Goal: Check status: Check status

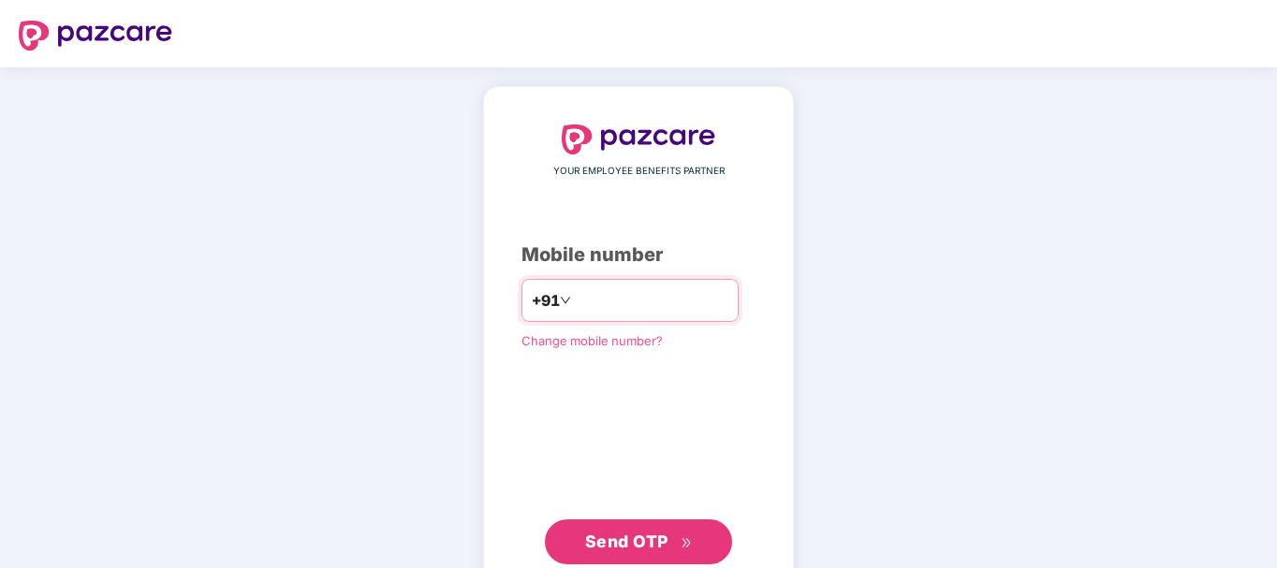
click at [575, 299] on input "number" at bounding box center [651, 300] width 153 height 30
type input "**********"
click at [620, 532] on span "Send OTP" at bounding box center [626, 542] width 83 height 20
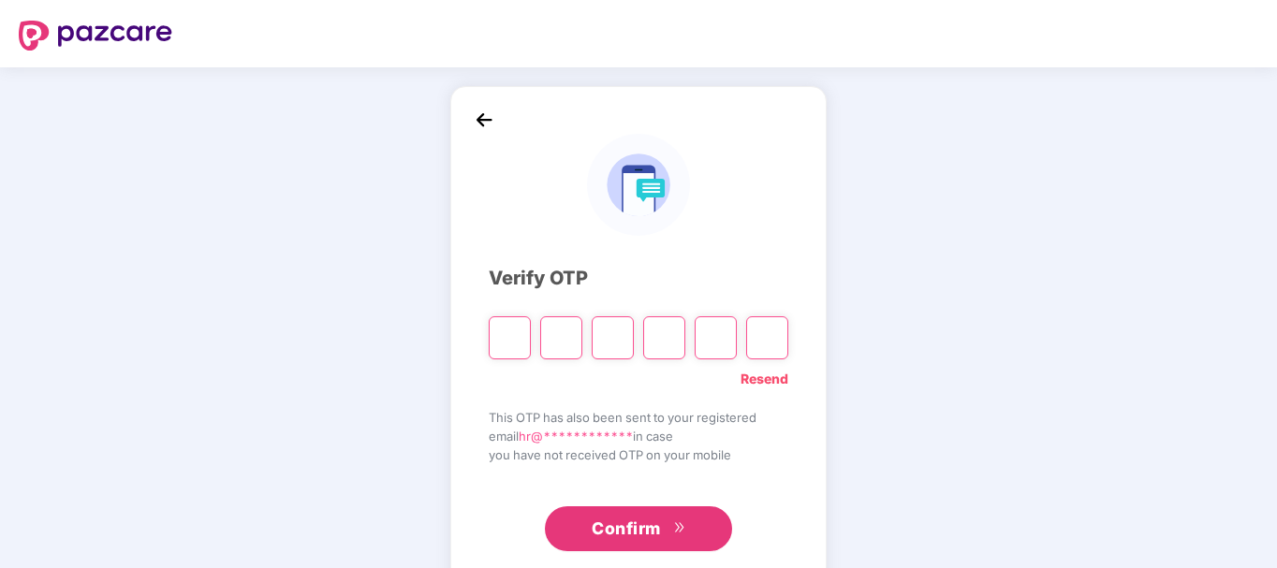
paste input "*"
type input "*"
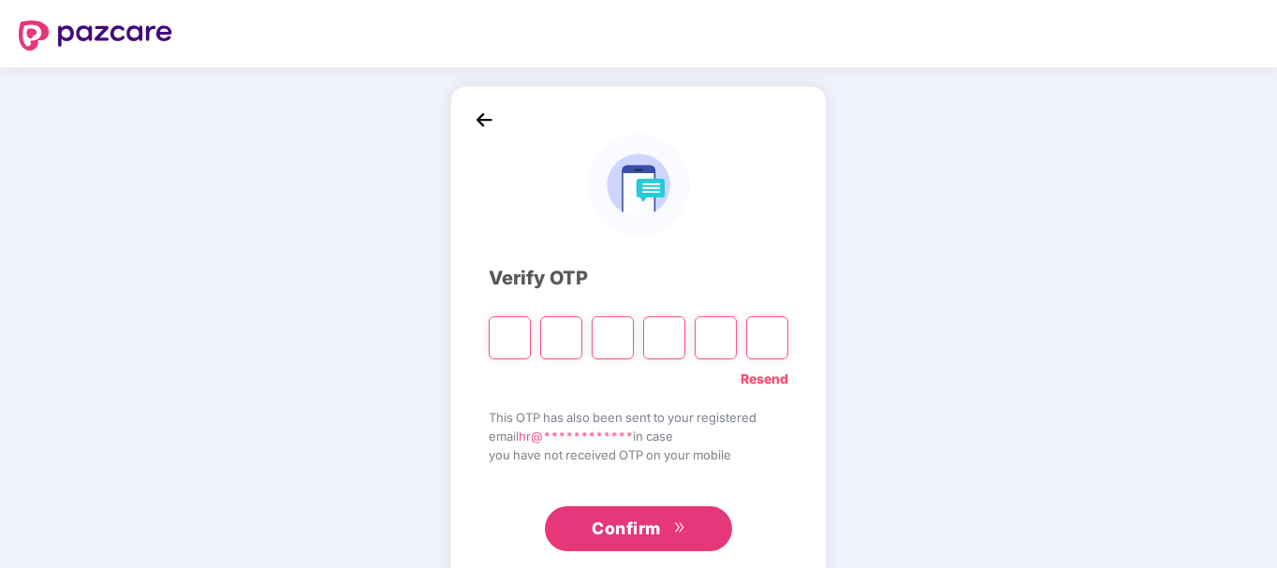
type input "*"
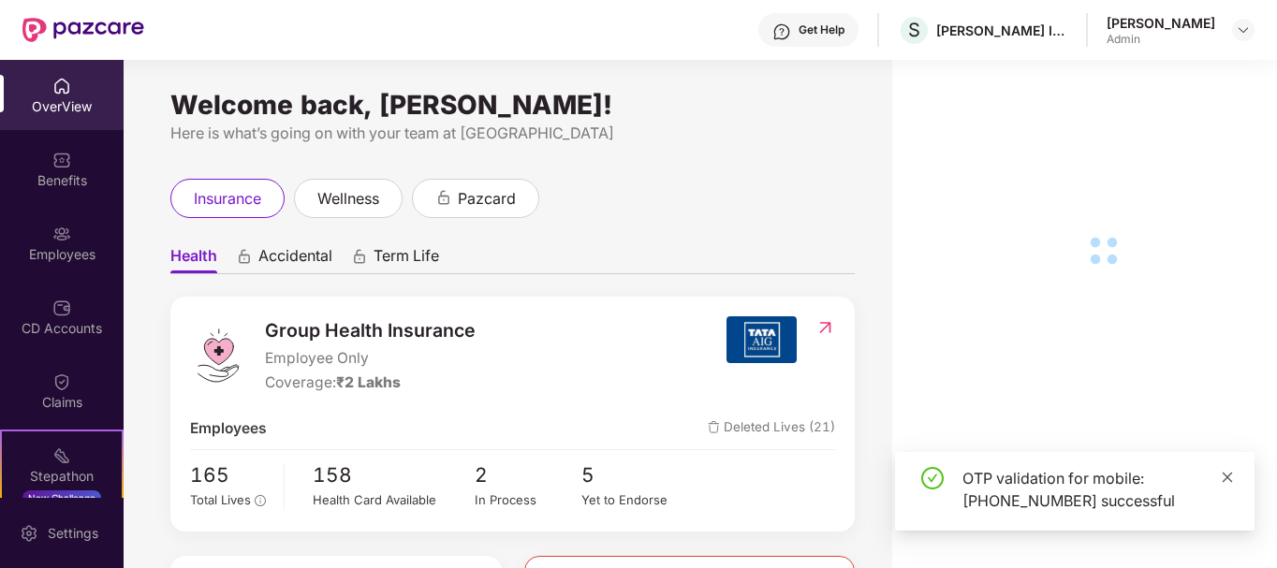
click at [1227, 476] on icon "close" at bounding box center [1227, 477] width 10 height 10
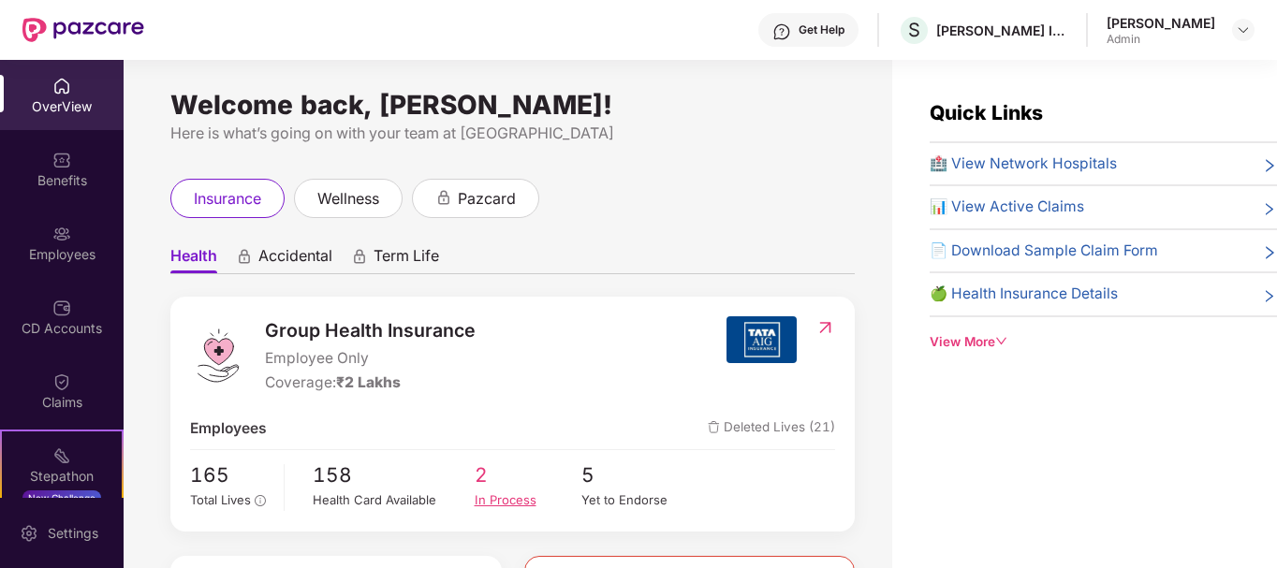
click at [492, 494] on div "In Process" at bounding box center [528, 500] width 108 height 20
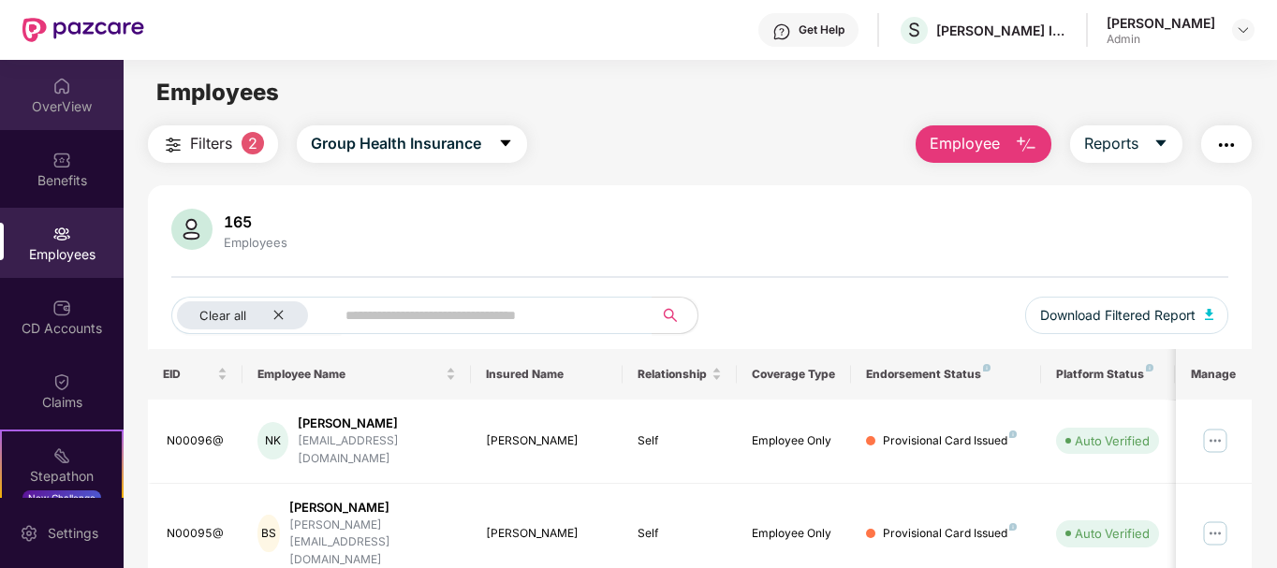
click at [50, 103] on div "OverView" at bounding box center [62, 106] width 124 height 19
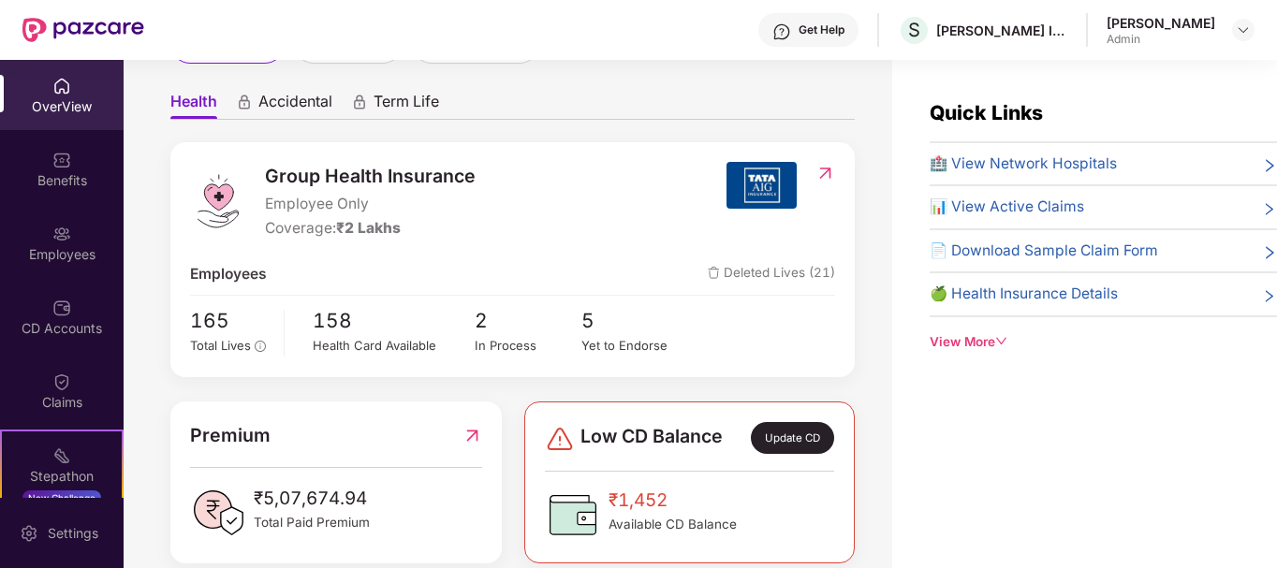
scroll to position [187, 0]
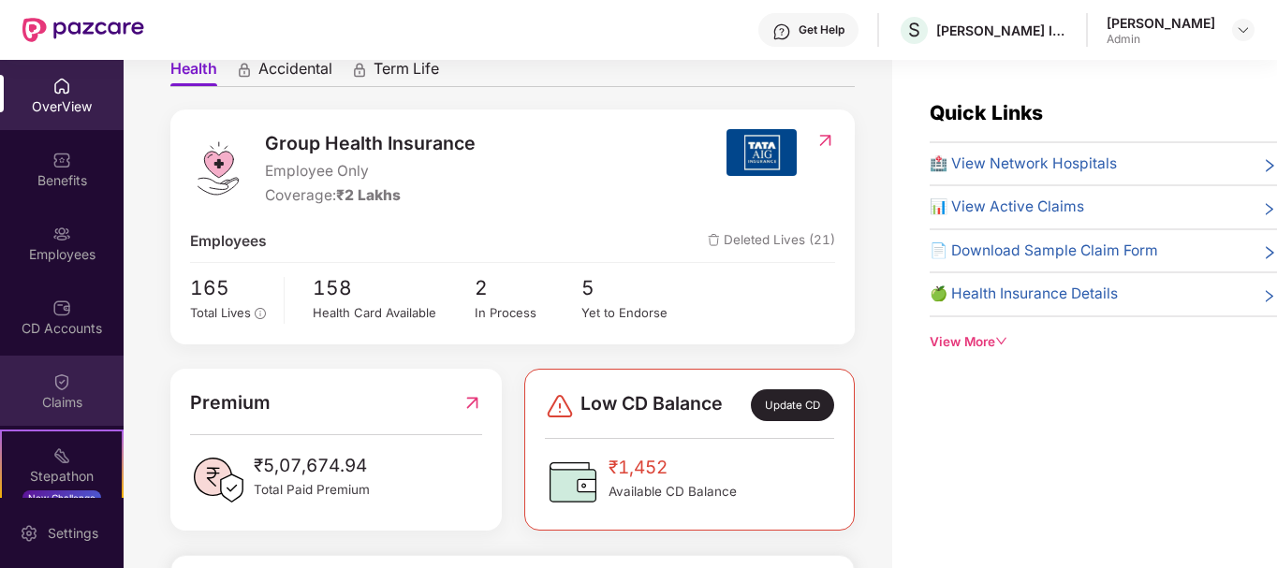
click at [52, 401] on div "Claims" at bounding box center [62, 402] width 124 height 19
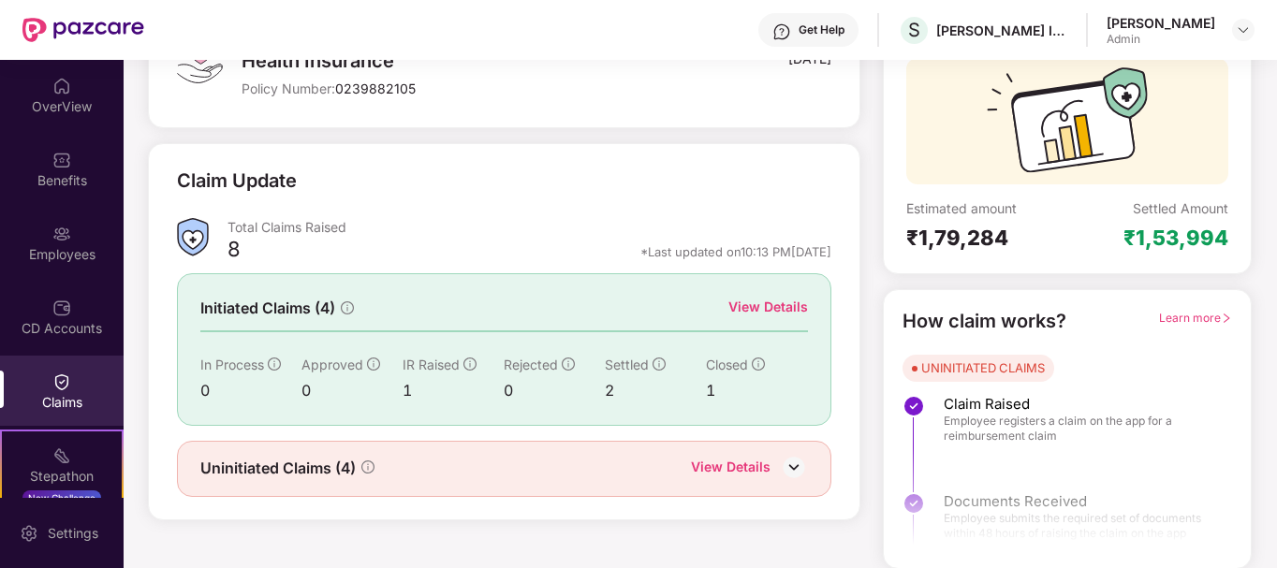
scroll to position [165, 0]
click at [693, 474] on div "View Details" at bounding box center [731, 468] width 80 height 24
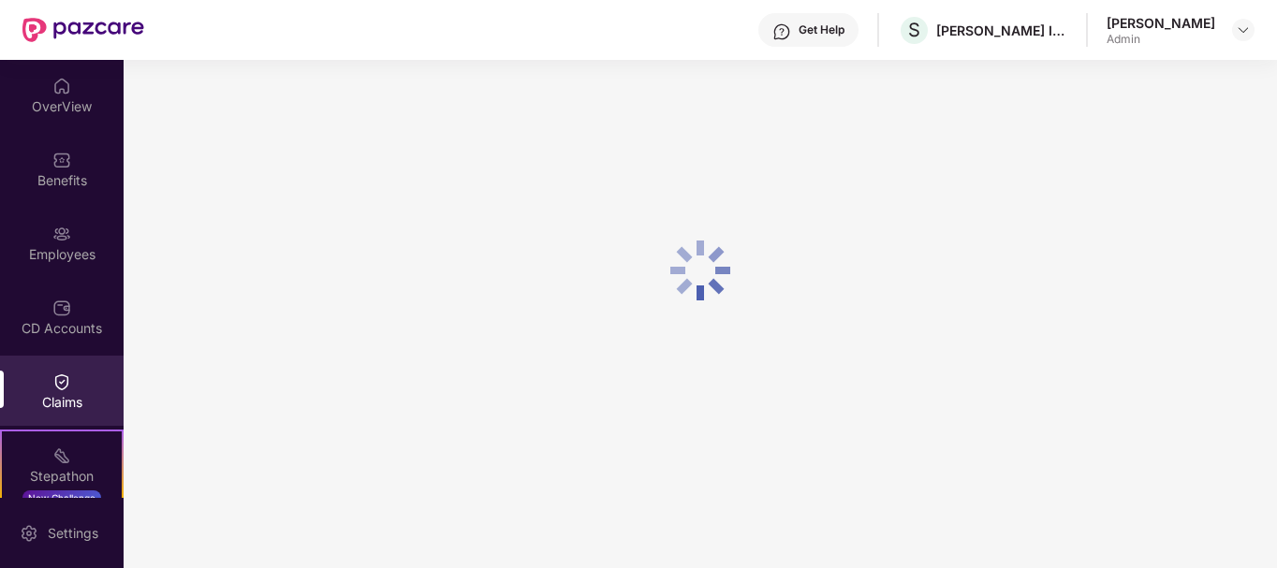
scroll to position [60, 0]
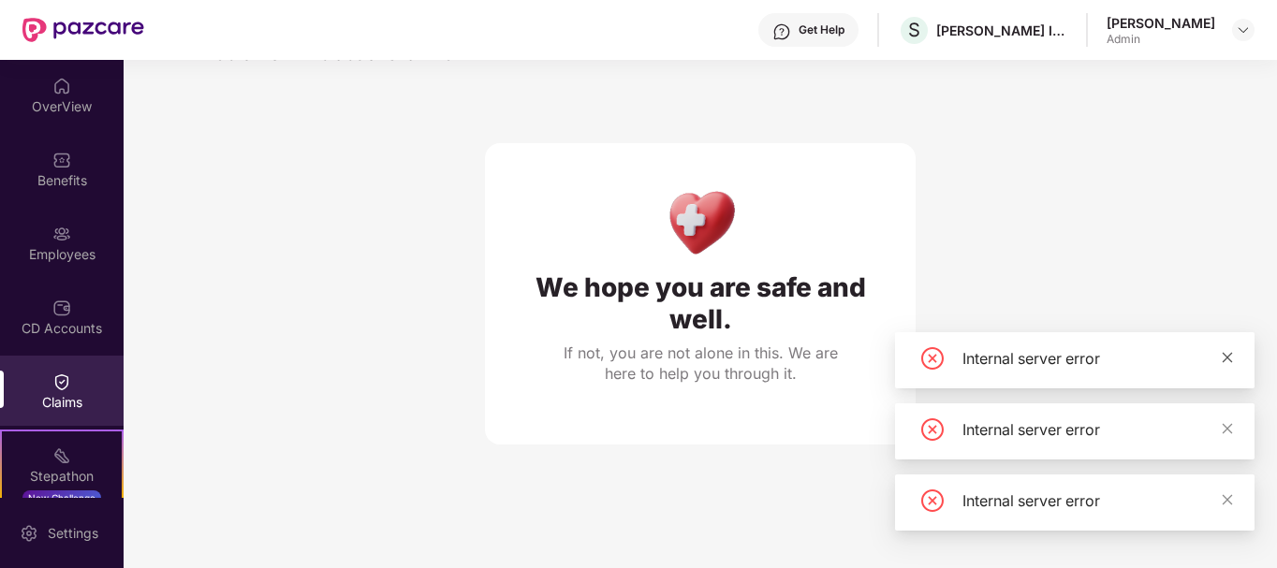
click at [1226, 354] on icon "close" at bounding box center [1226, 357] width 13 height 13
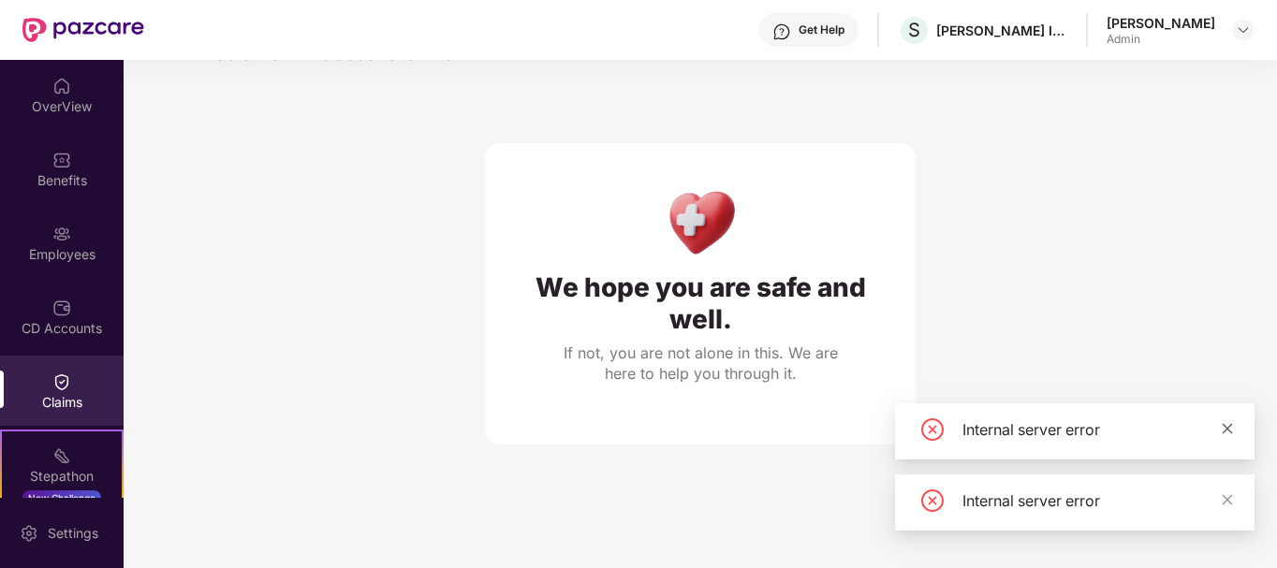
click at [1232, 427] on icon "close" at bounding box center [1226, 428] width 13 height 13
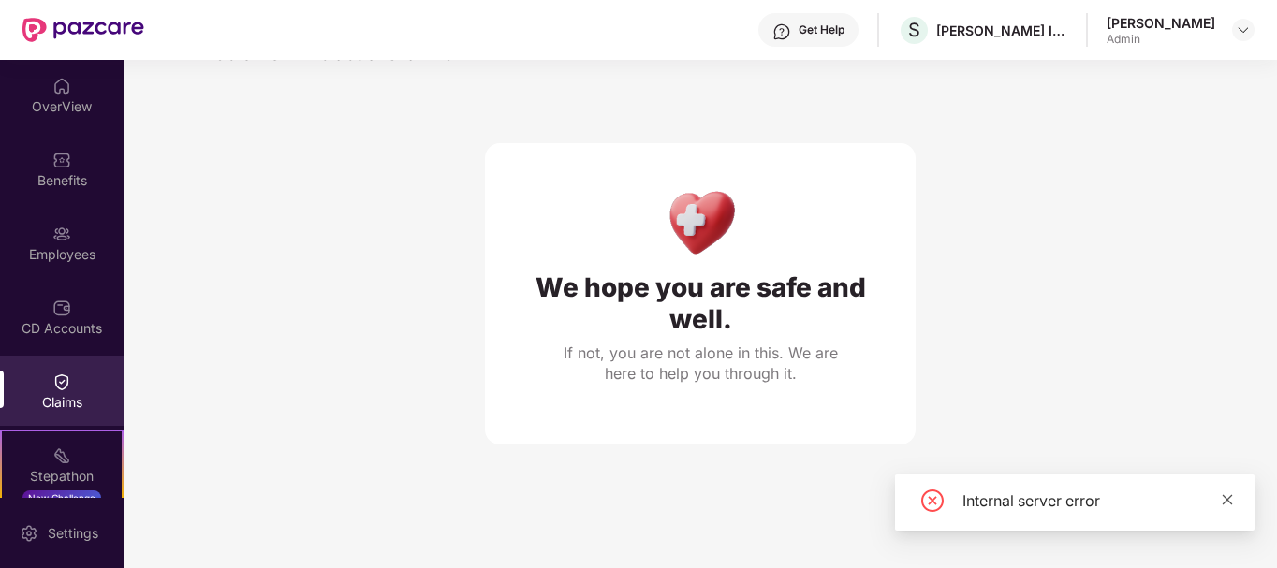
click at [1224, 497] on icon "close" at bounding box center [1227, 499] width 10 height 10
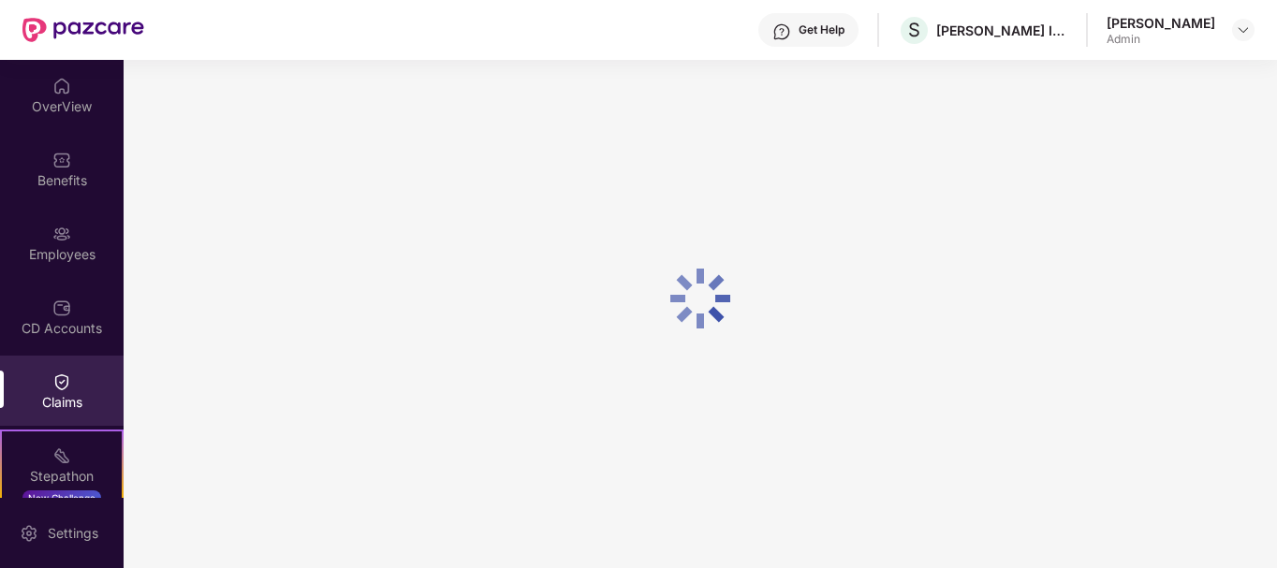
scroll to position [165, 0]
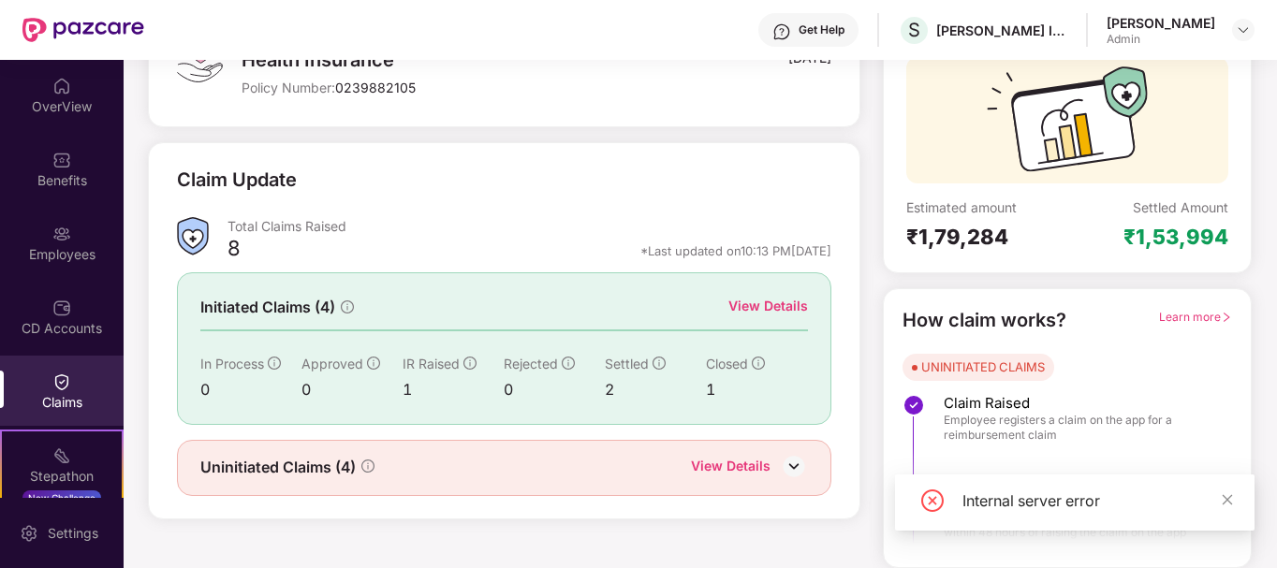
click at [772, 296] on div "View Details" at bounding box center [768, 306] width 80 height 21
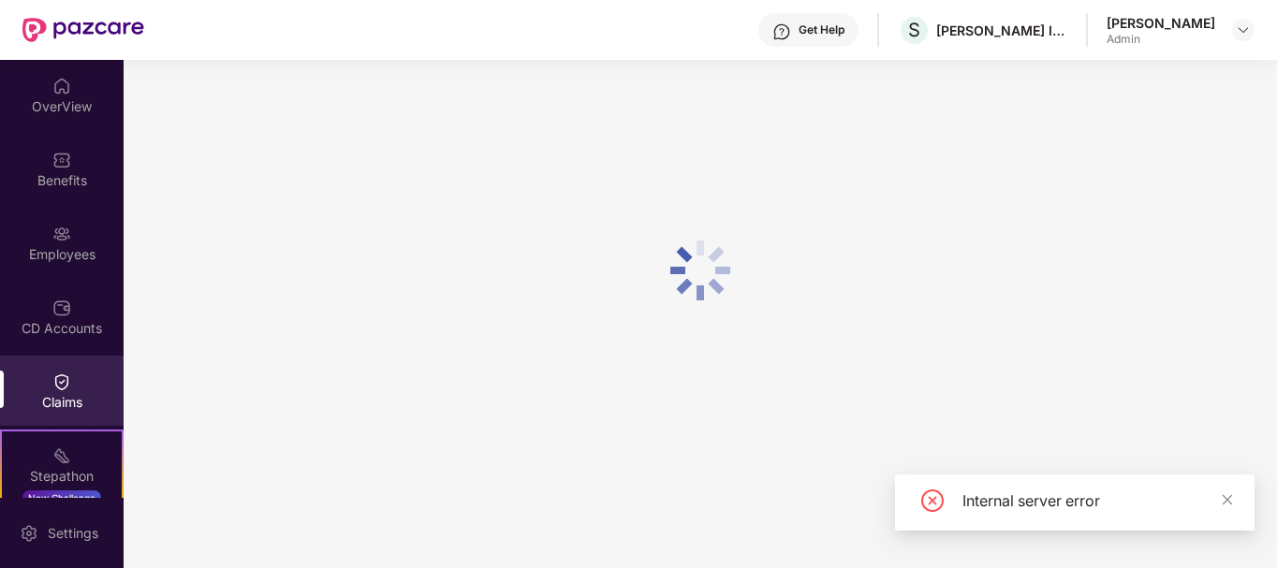
scroll to position [60, 0]
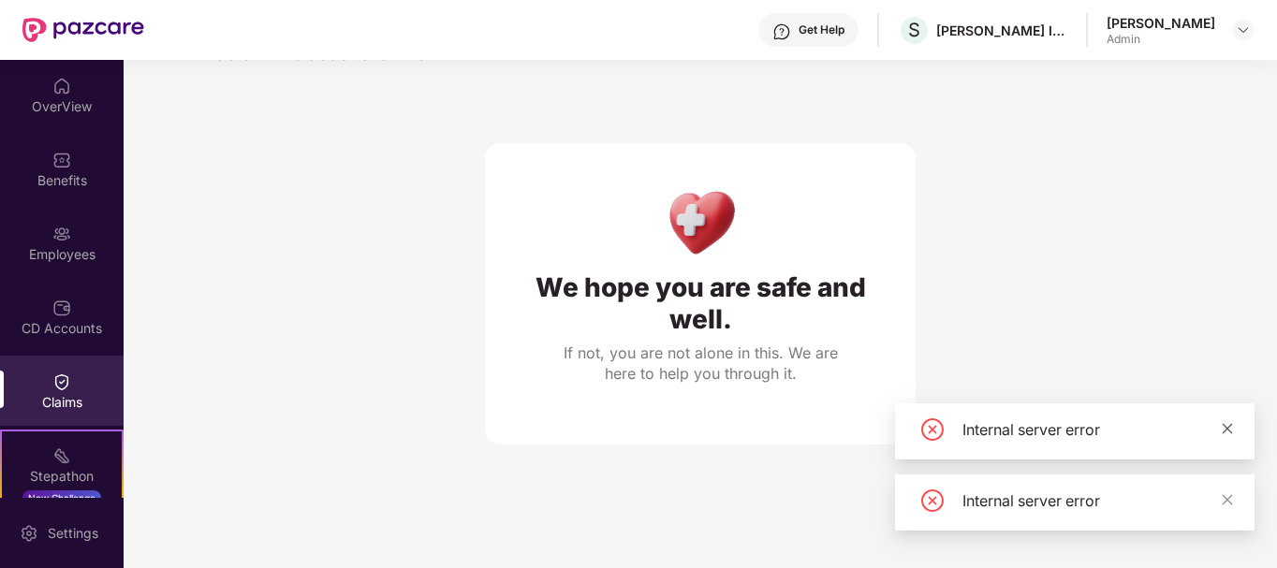
click at [1229, 424] on icon "close" at bounding box center [1226, 428] width 13 height 13
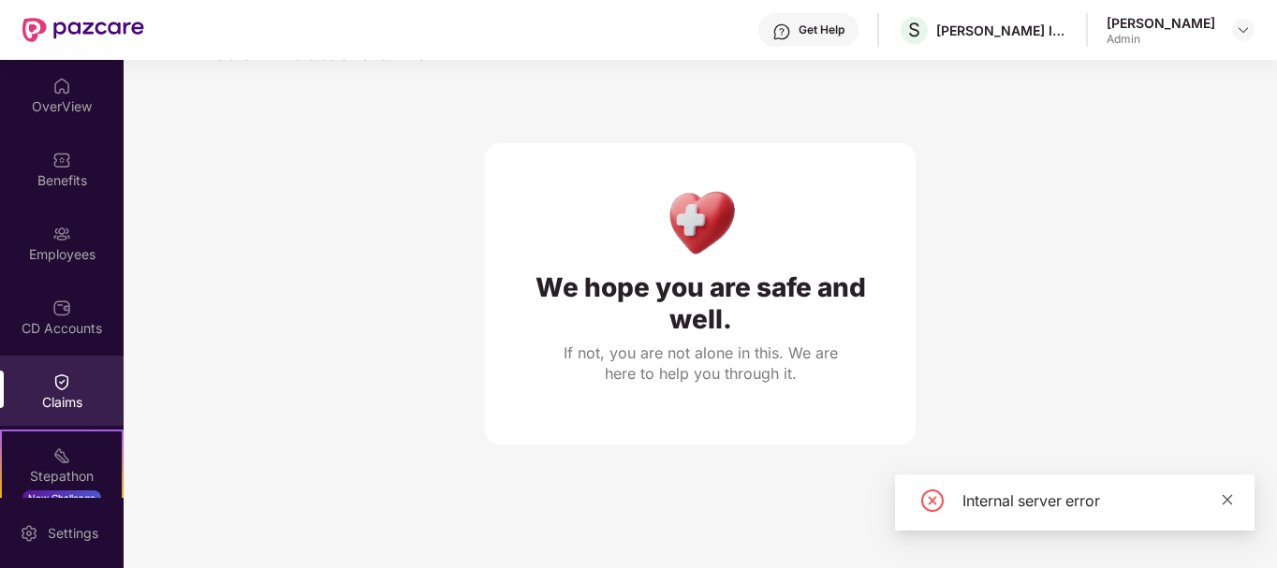
click at [1227, 498] on icon "close" at bounding box center [1226, 499] width 13 height 13
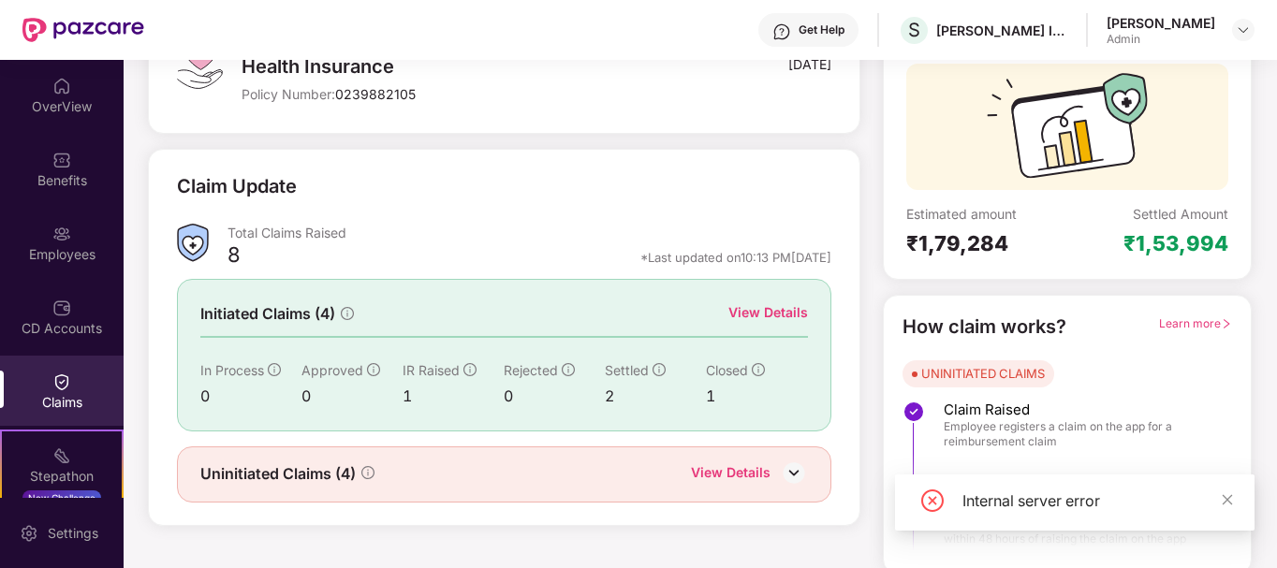
scroll to position [165, 0]
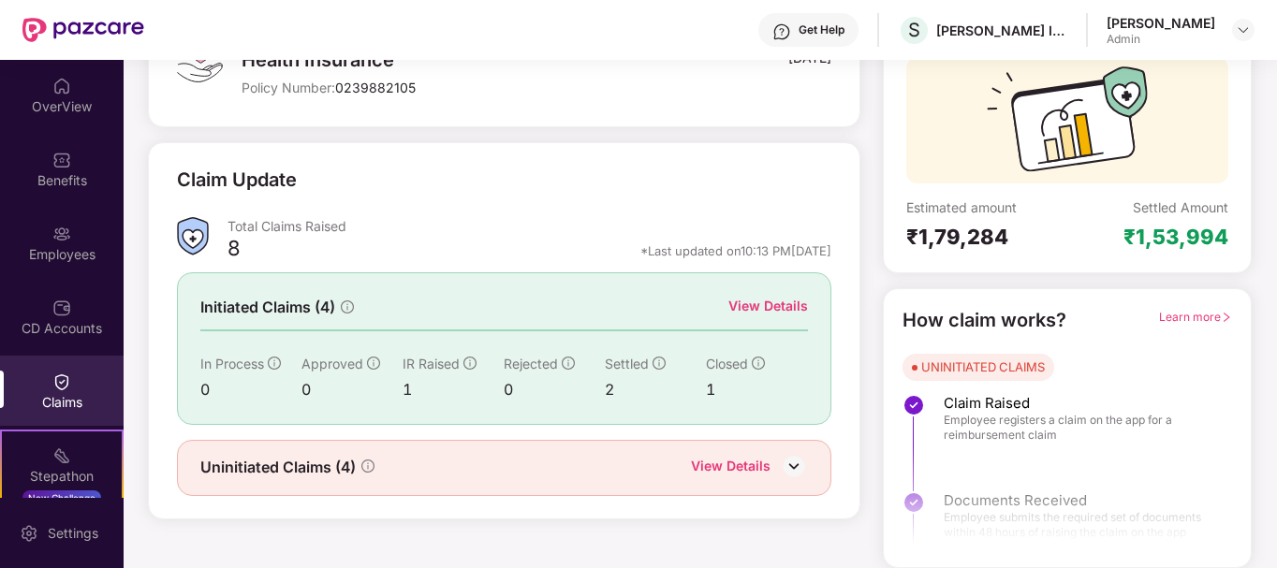
click at [793, 457] on img at bounding box center [794, 466] width 28 height 28
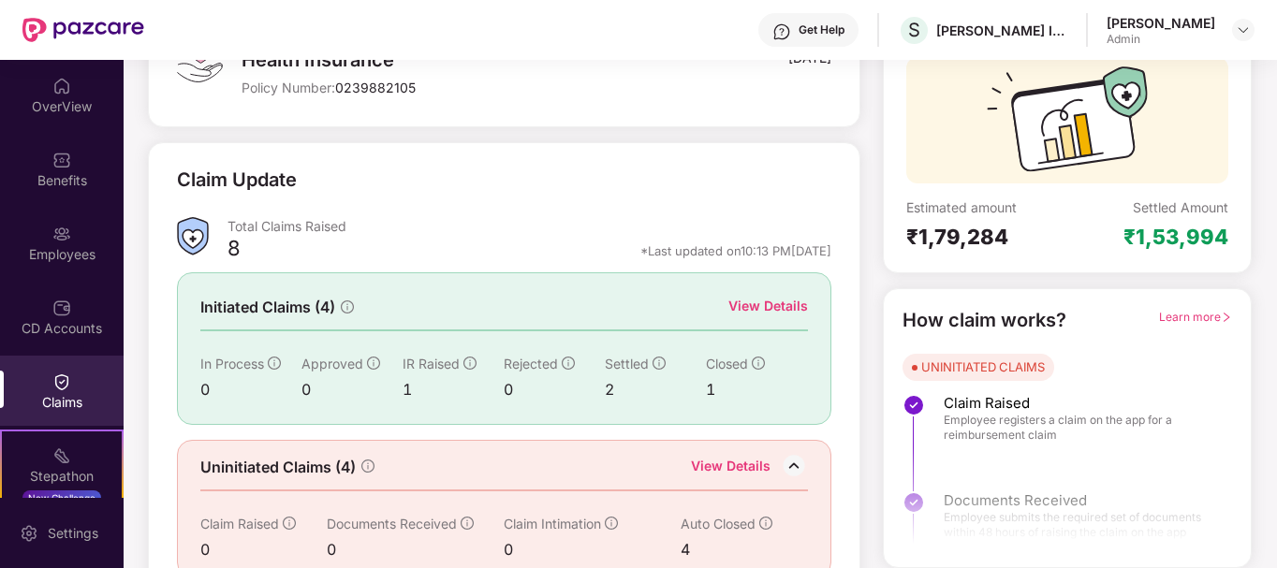
scroll to position [197, 0]
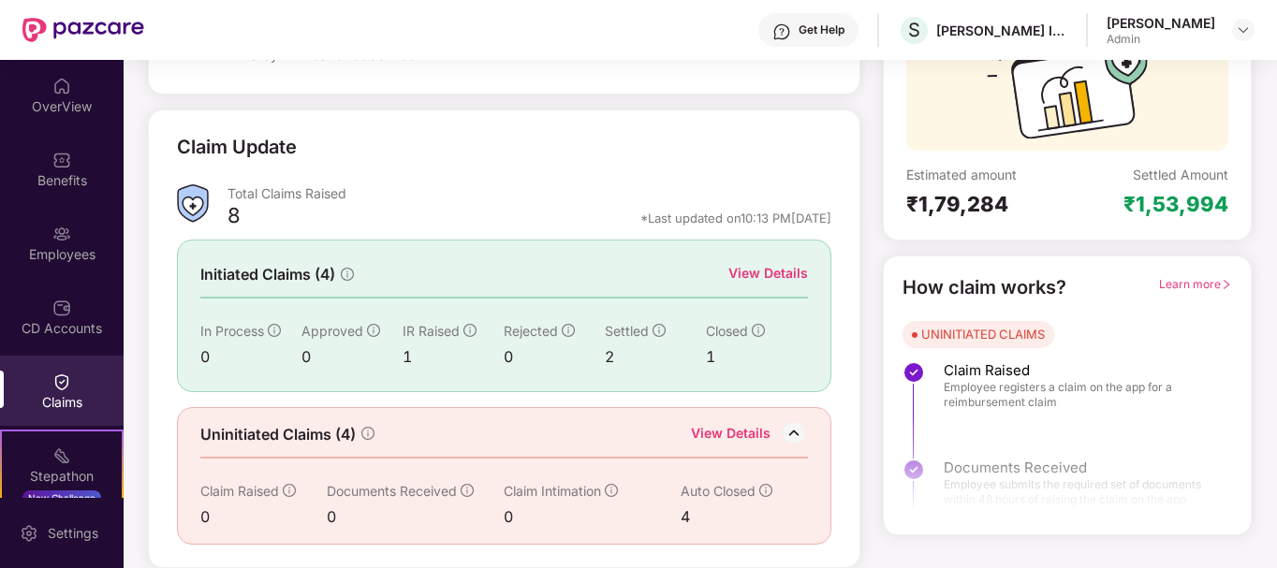
click at [236, 207] on div "8" at bounding box center [233, 218] width 13 height 32
click at [244, 194] on div "Total Claims Raised" at bounding box center [528, 193] width 603 height 18
click at [1000, 465] on div at bounding box center [1066, 456] width 367 height 139
click at [960, 332] on div "UNINITIATED CLAIMS" at bounding box center [983, 334] width 124 height 19
click at [760, 271] on div "View Details" at bounding box center [768, 273] width 80 height 21
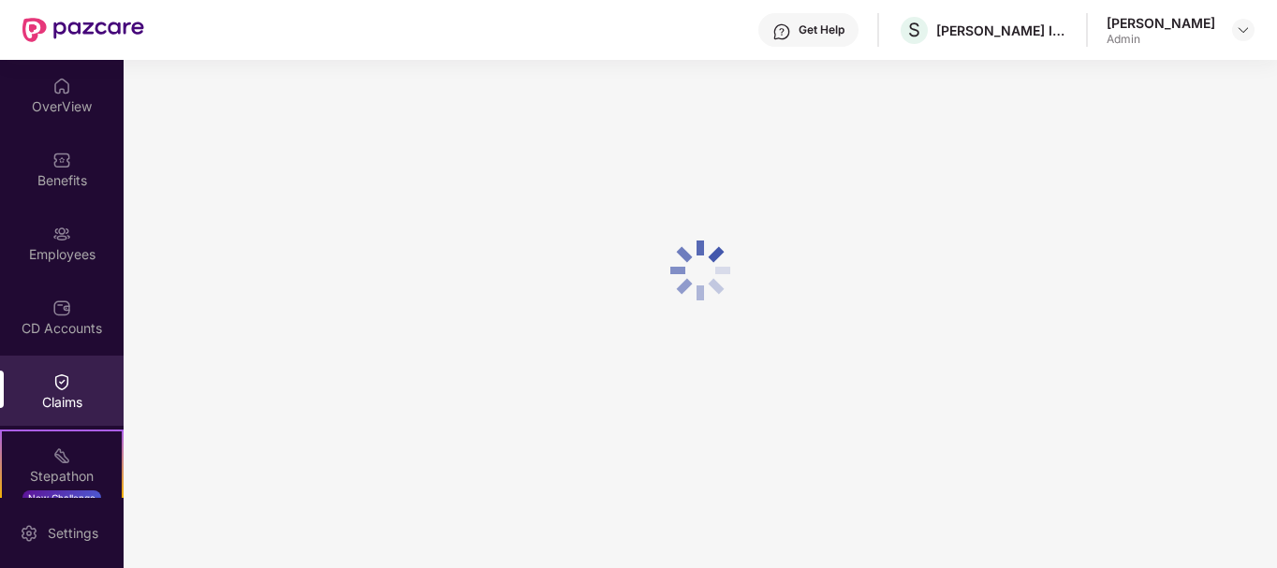
scroll to position [60, 0]
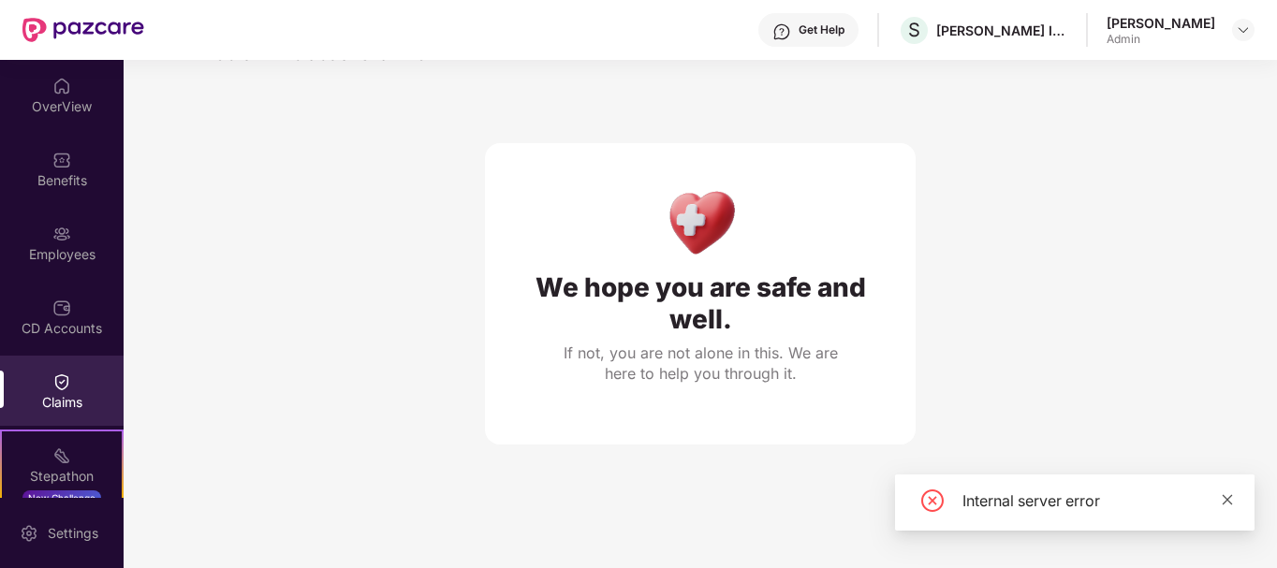
click at [1223, 504] on icon "close" at bounding box center [1226, 499] width 13 height 13
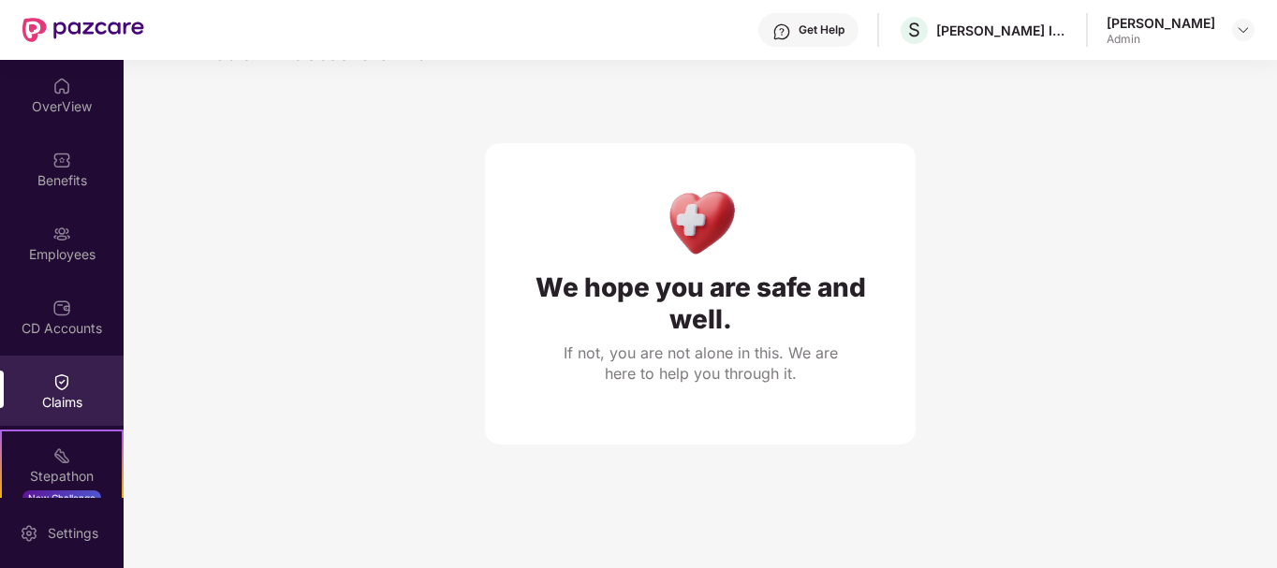
click at [1223, 500] on section "List of Initiated Claims We hope you are safe and well. If not, you are not alo…" at bounding box center [700, 284] width 1153 height 568
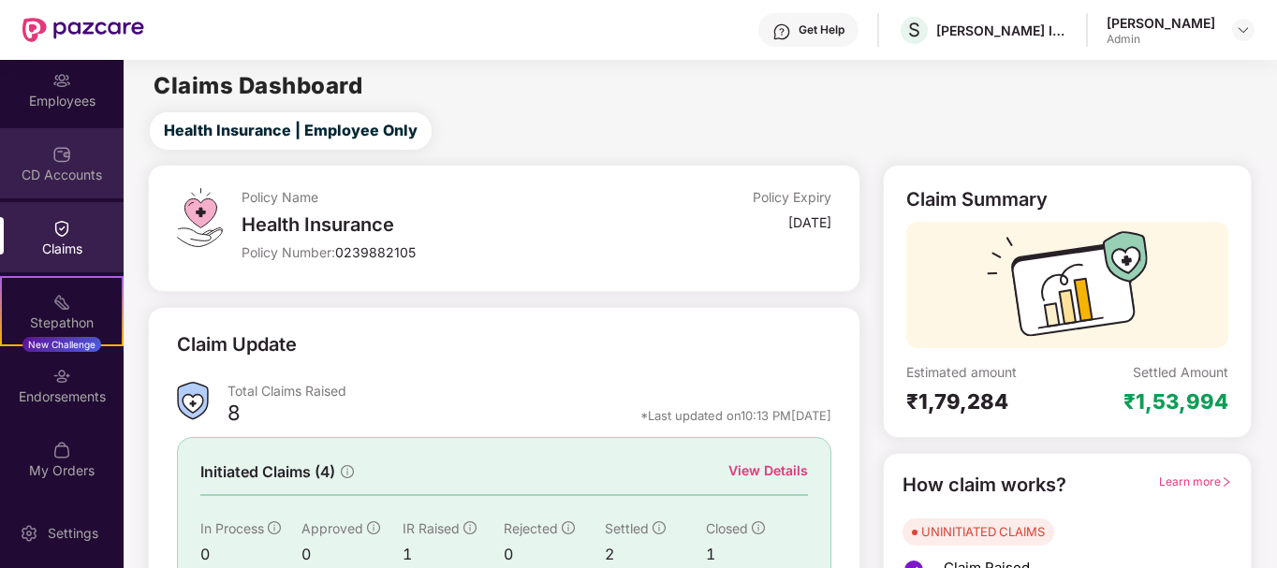
scroll to position [0, 0]
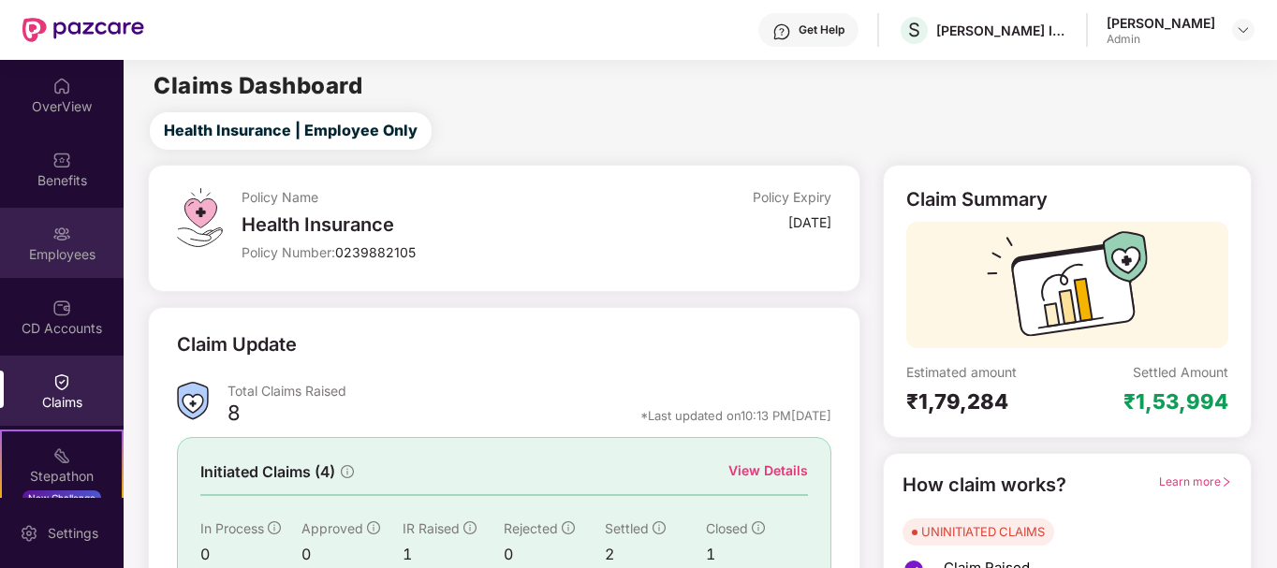
click at [62, 256] on div "Employees" at bounding box center [62, 254] width 124 height 19
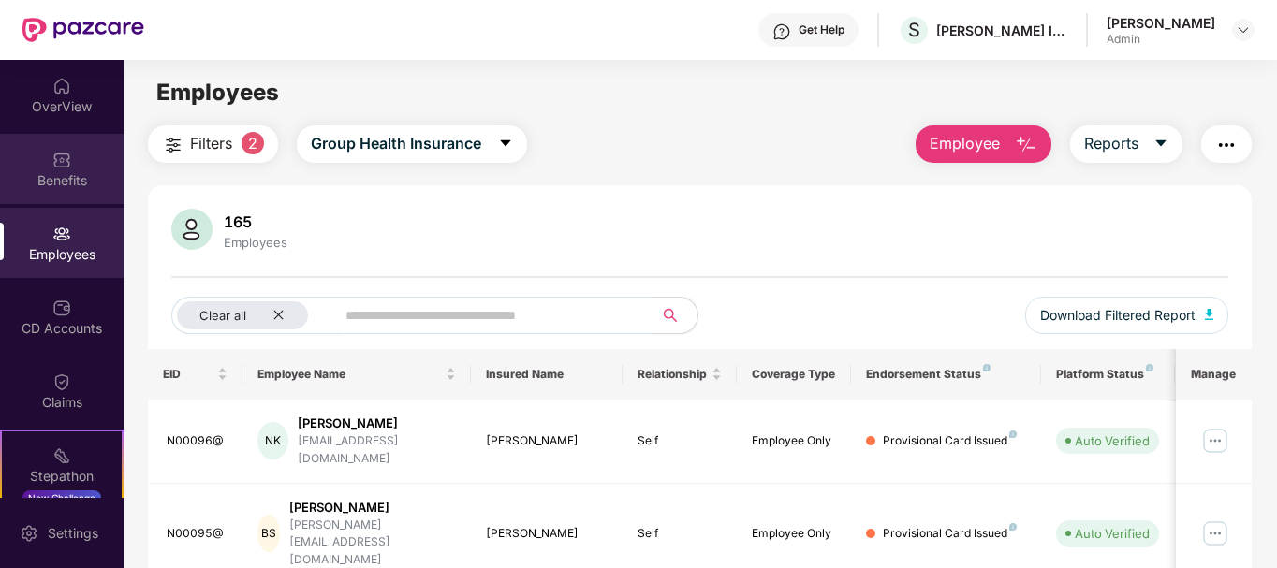
click at [65, 177] on div "Benefits" at bounding box center [62, 180] width 124 height 19
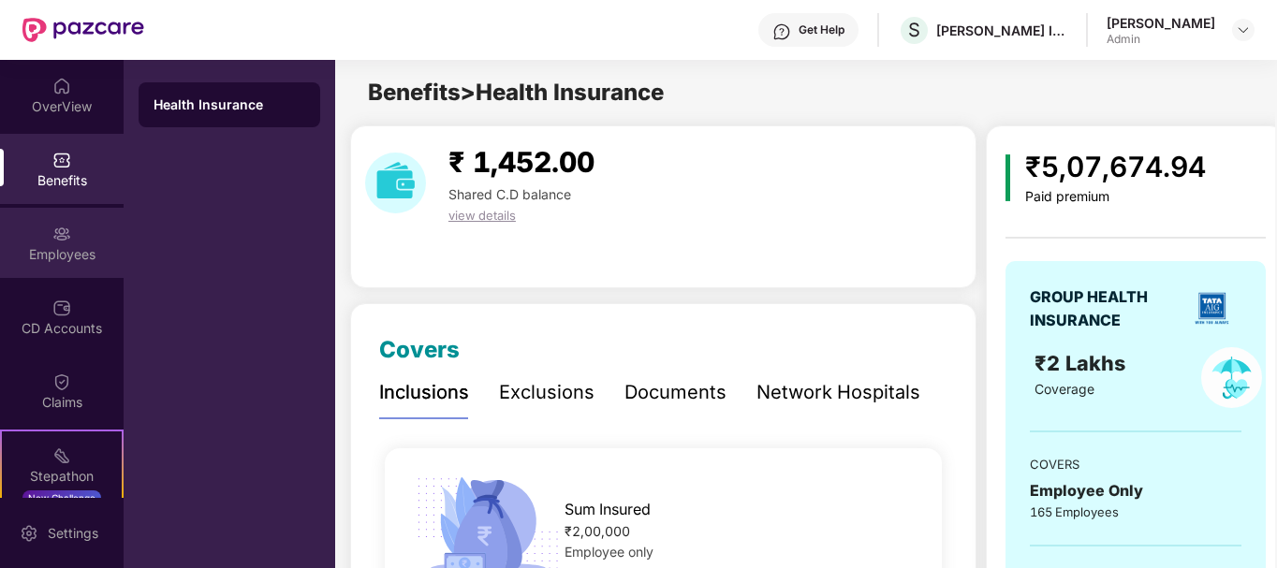
click at [47, 253] on div "Employees" at bounding box center [62, 254] width 124 height 19
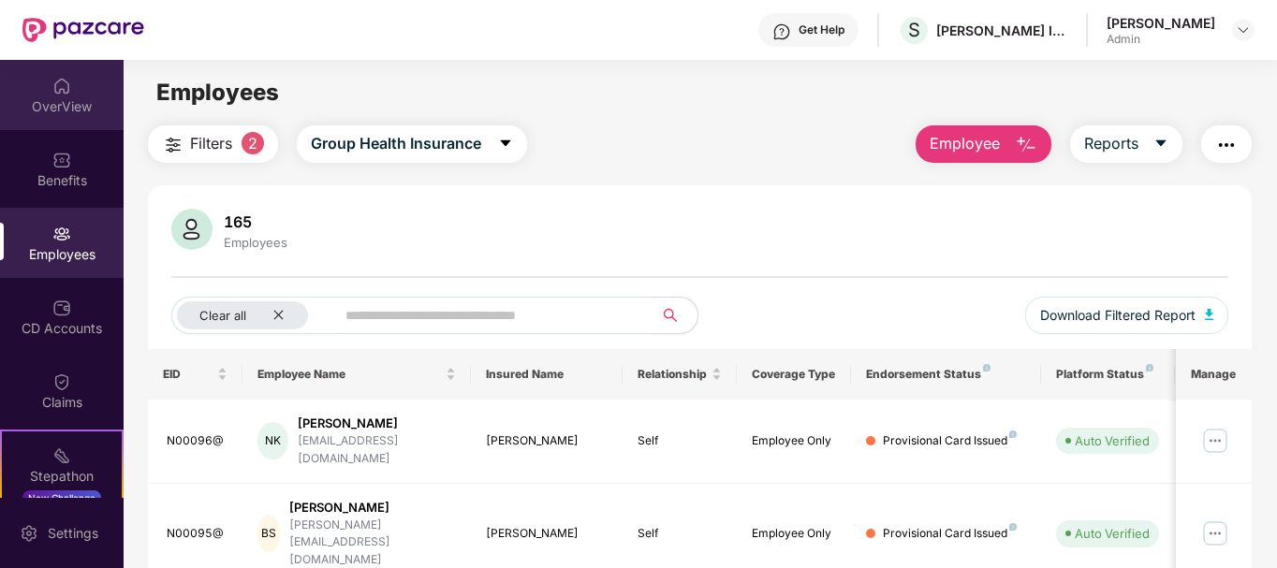
click at [59, 101] on div "OverView" at bounding box center [62, 106] width 124 height 19
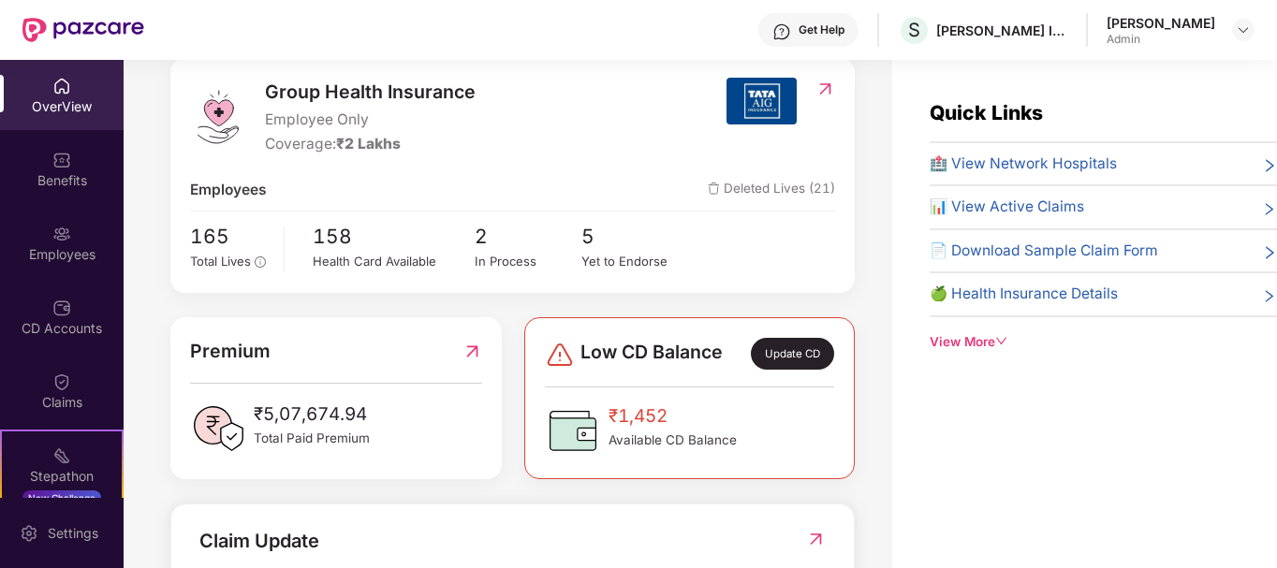
scroll to position [281, 0]
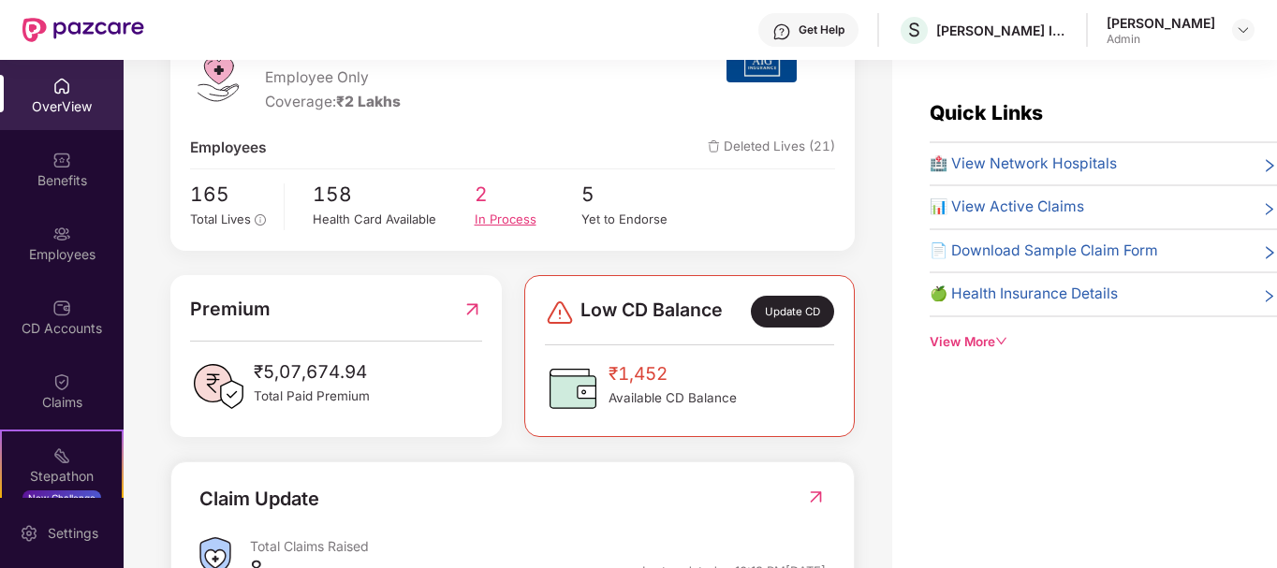
click at [512, 226] on div "In Process" at bounding box center [528, 220] width 108 height 20
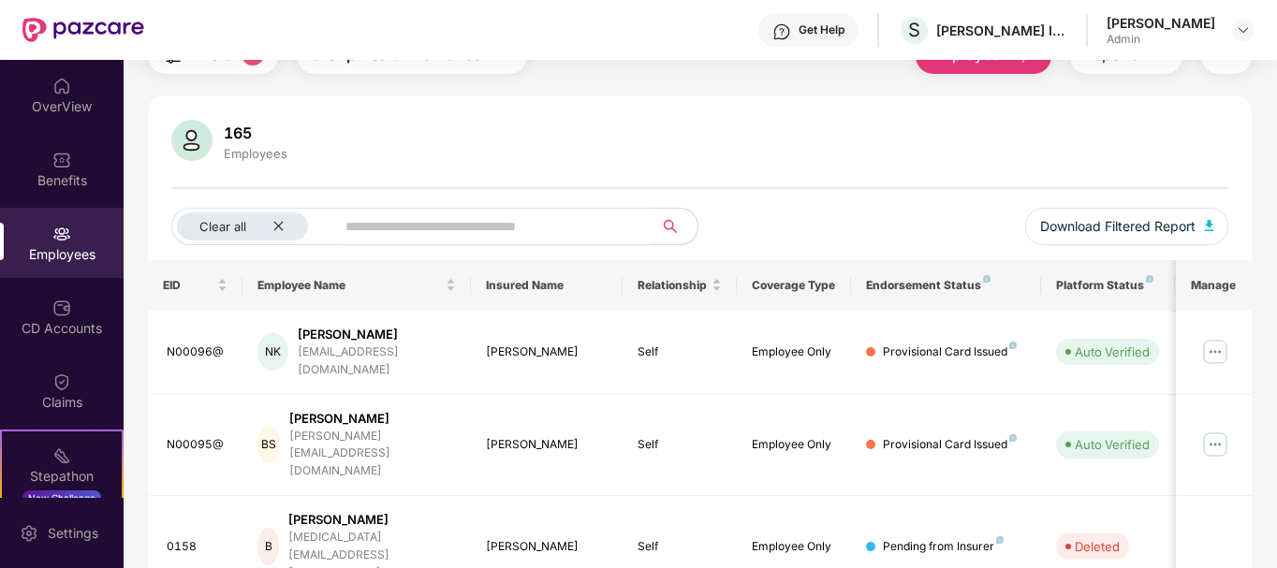
scroll to position [0, 0]
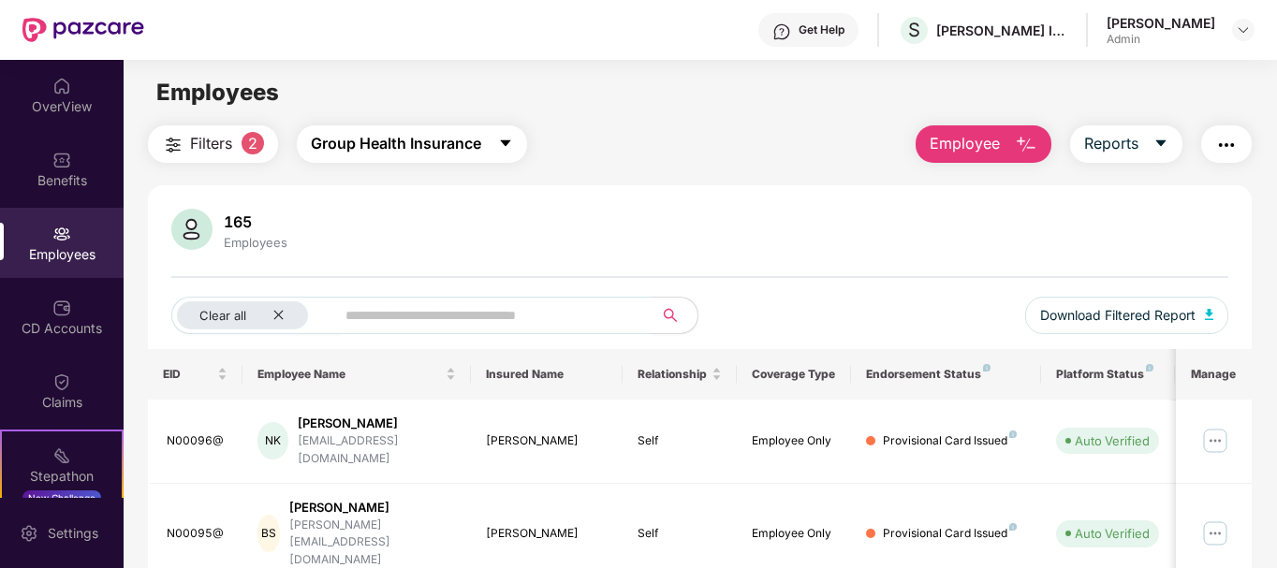
click at [374, 148] on span "Group Health Insurance" at bounding box center [396, 143] width 170 height 23
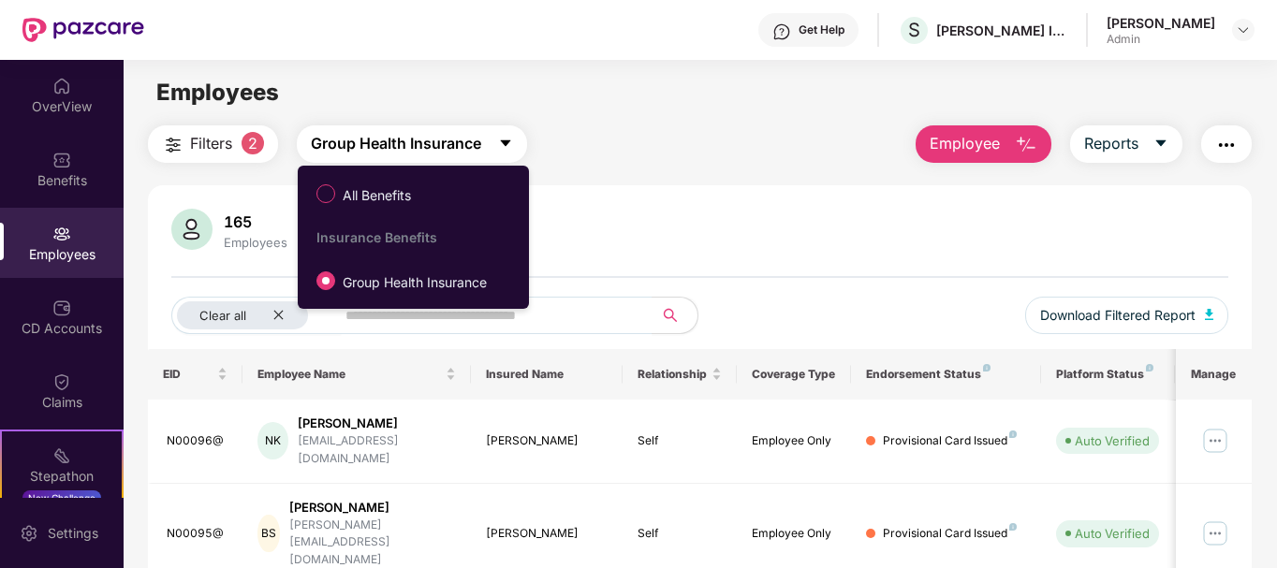
click at [374, 148] on span "Group Health Insurance" at bounding box center [396, 143] width 170 height 23
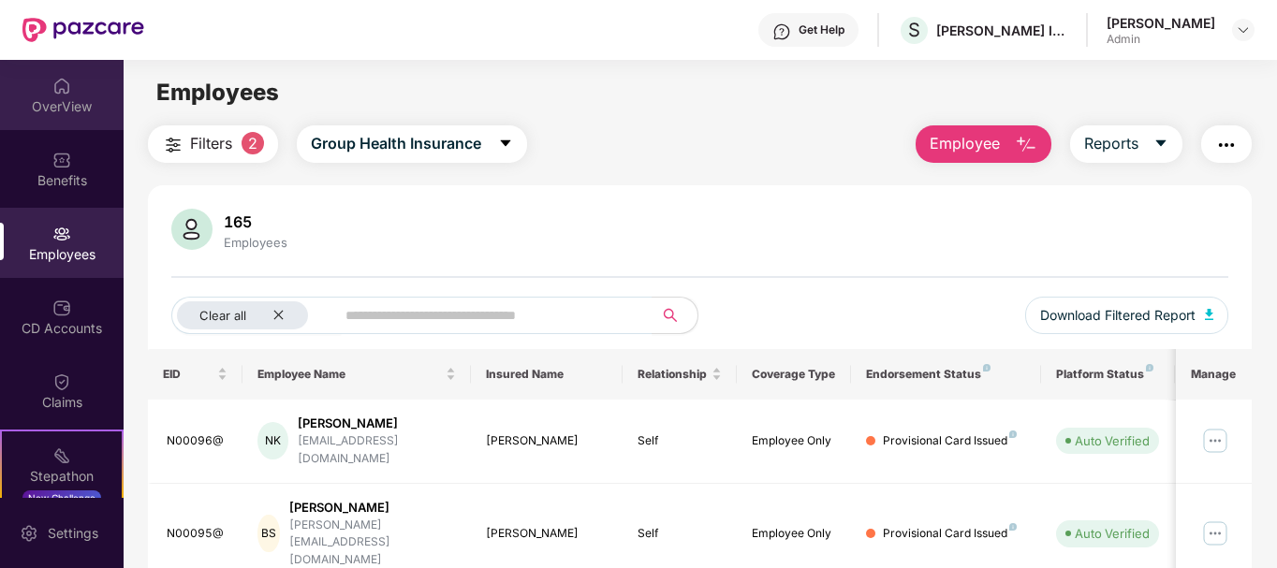
click at [65, 118] on div "OverView" at bounding box center [62, 95] width 124 height 70
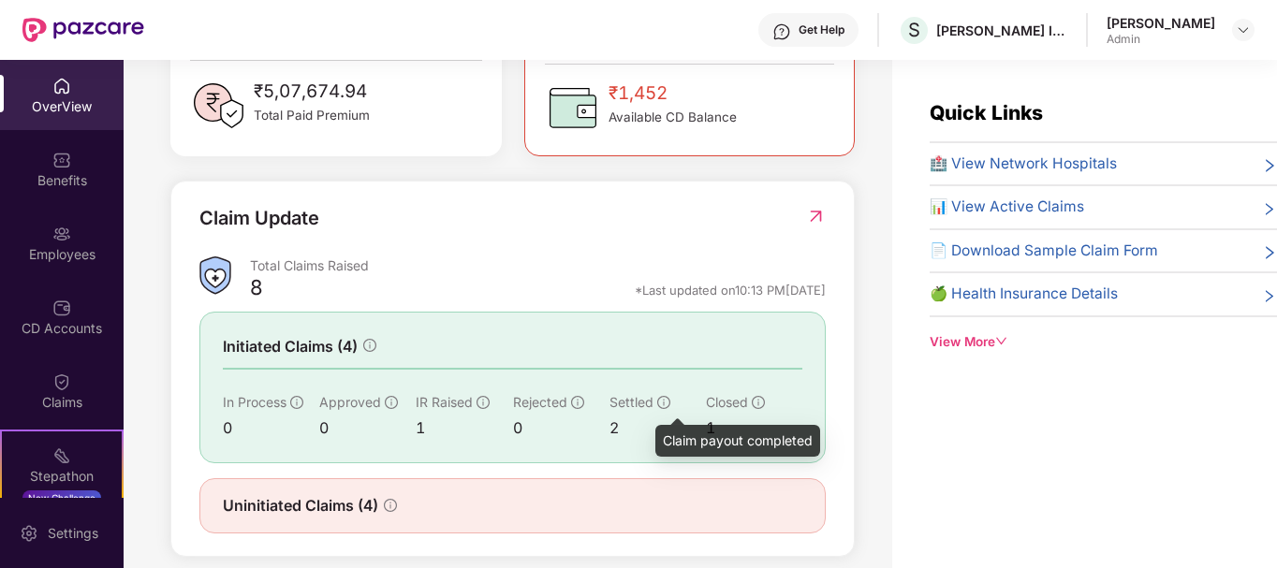
scroll to position [584, 0]
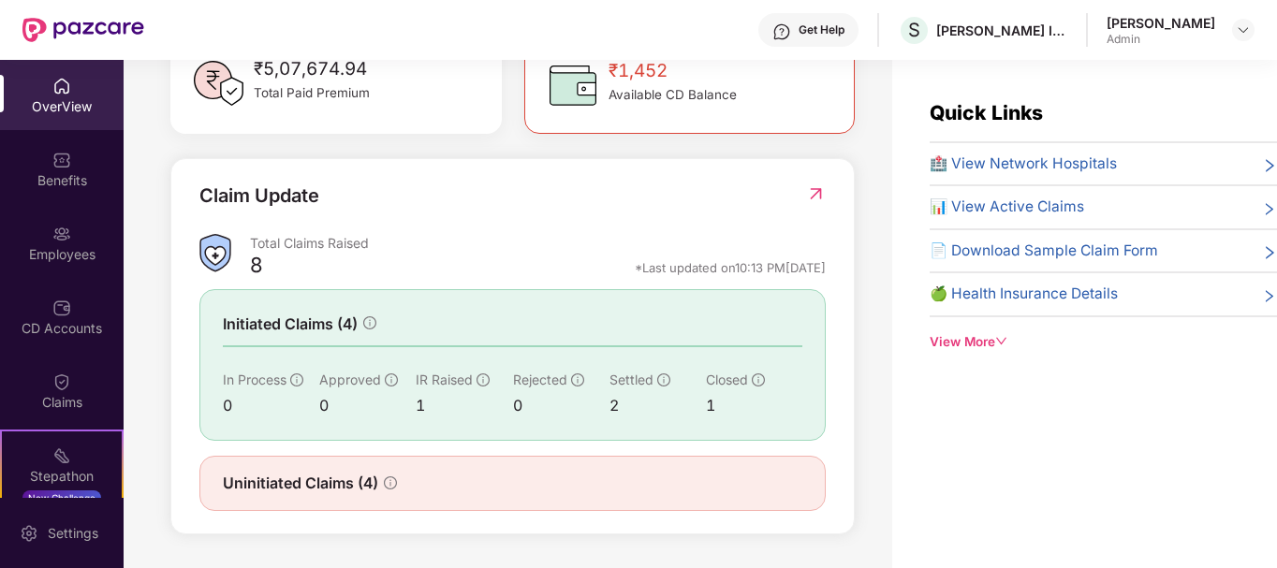
click at [807, 193] on img at bounding box center [816, 193] width 20 height 19
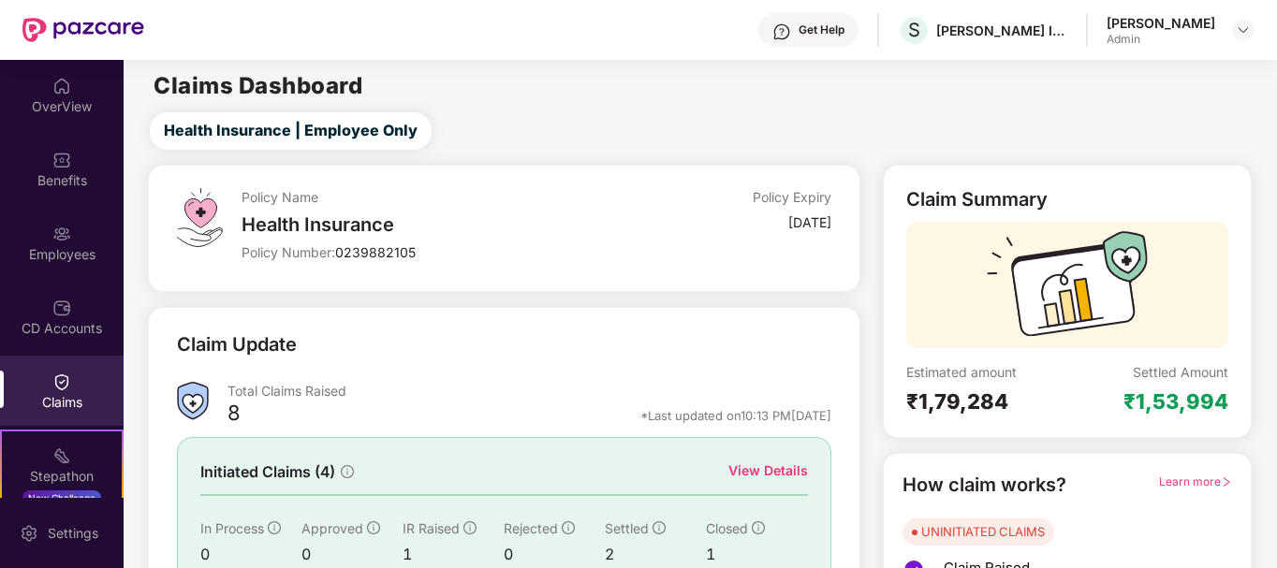
scroll to position [165, 0]
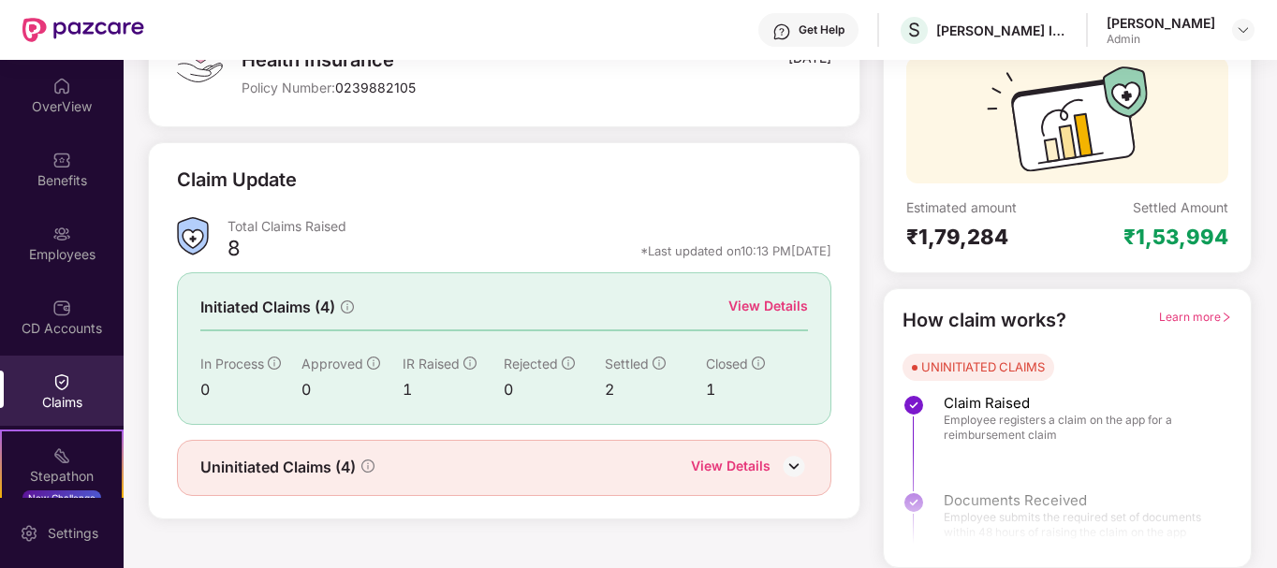
click at [766, 314] on div "View Details" at bounding box center [768, 306] width 80 height 21
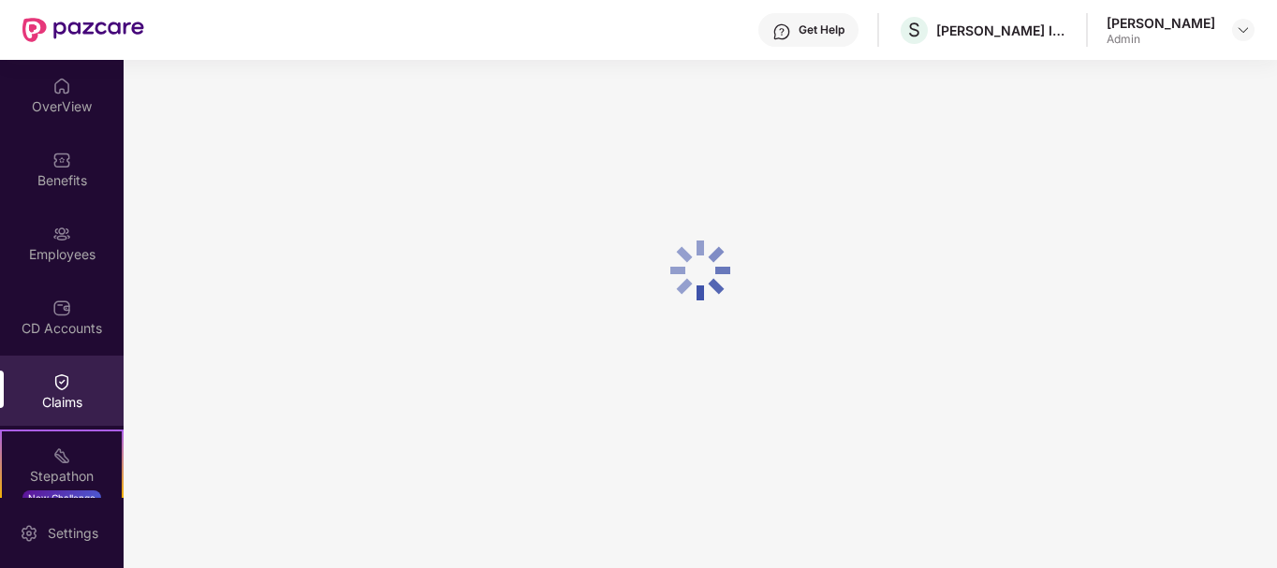
scroll to position [60, 0]
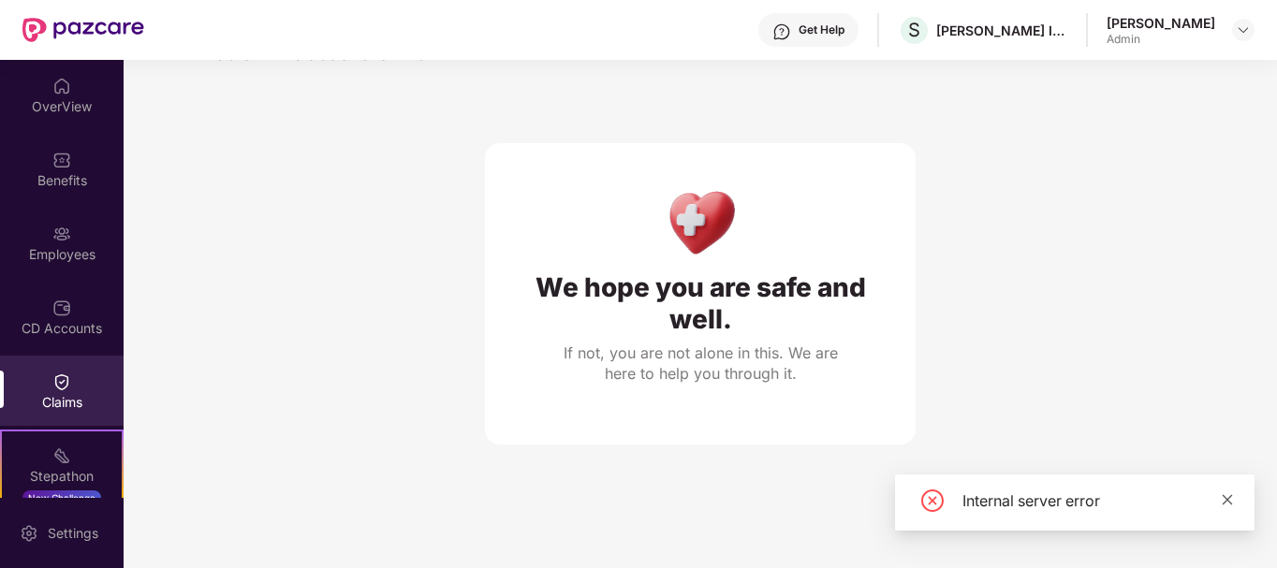
click at [1226, 498] on icon "close" at bounding box center [1227, 499] width 10 height 10
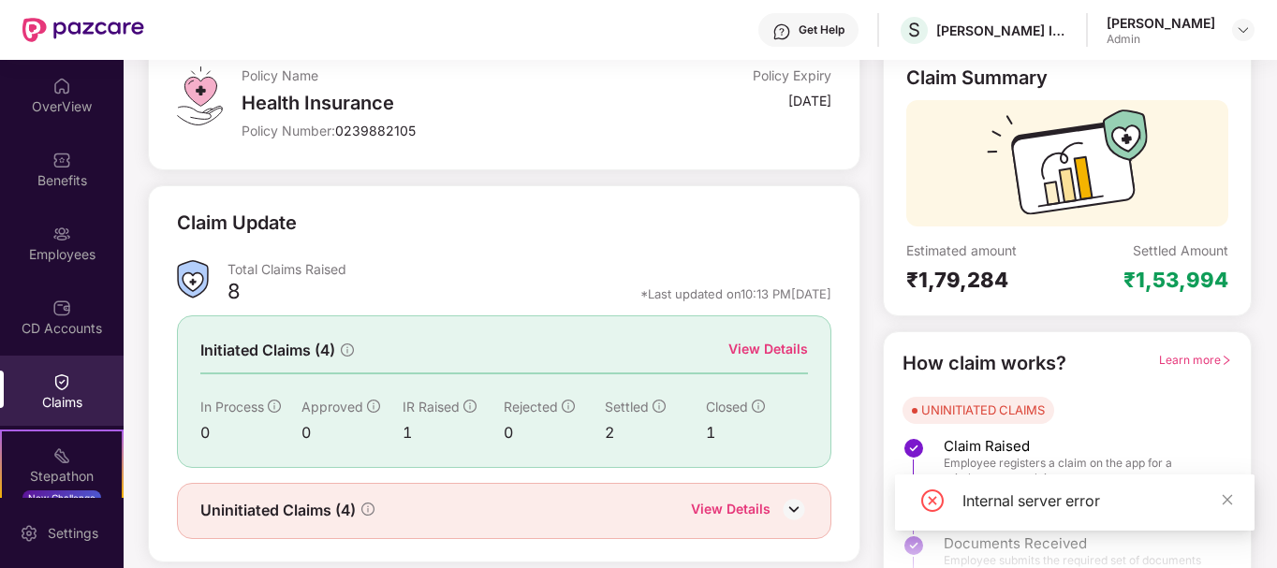
scroll to position [165, 0]
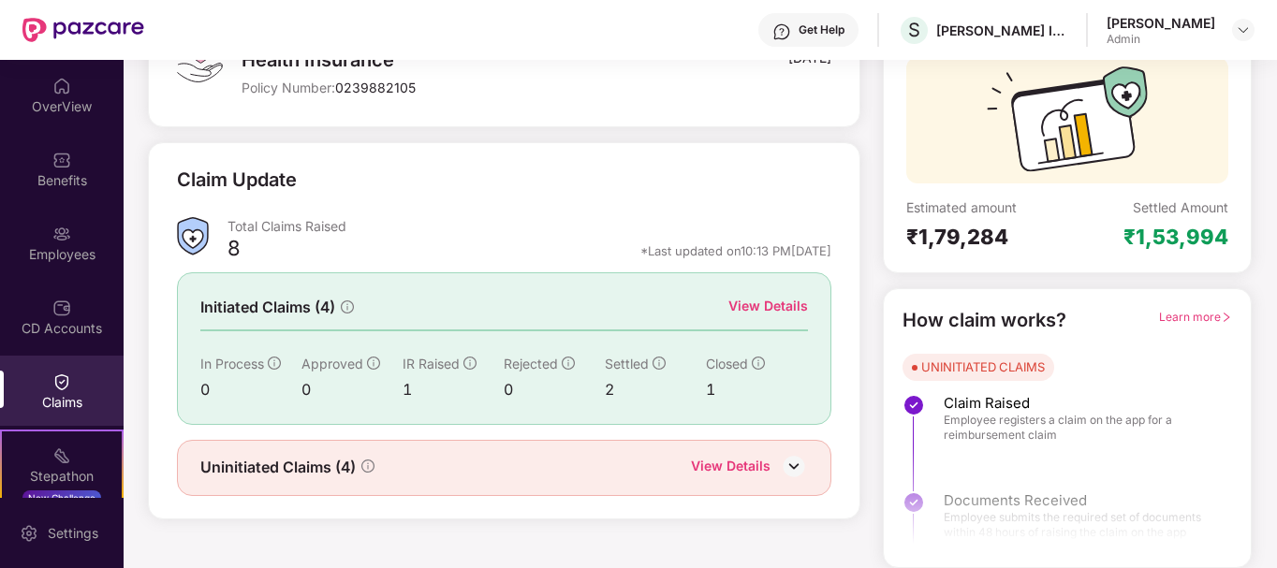
click at [964, 370] on div "UNINITIATED CLAIMS" at bounding box center [983, 367] width 124 height 19
click at [1096, 337] on div "How claim works? Learn more UNINITIATED CLAIMS Claim Raised Employee registers …" at bounding box center [1066, 428] width 329 height 244
click at [1047, 317] on div "How claim works?" at bounding box center [984, 320] width 164 height 29
click at [809, 469] on div "Uninitiated Claims (4) View Details" at bounding box center [503, 468] width 653 height 56
click at [803, 470] on img at bounding box center [794, 466] width 28 height 28
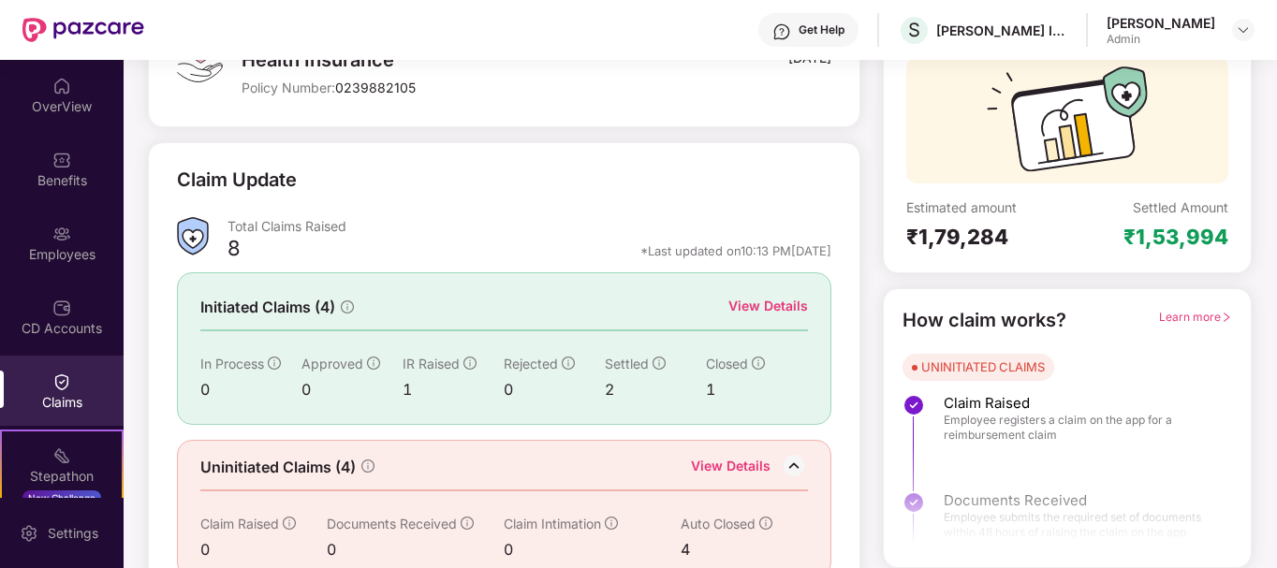
scroll to position [197, 0]
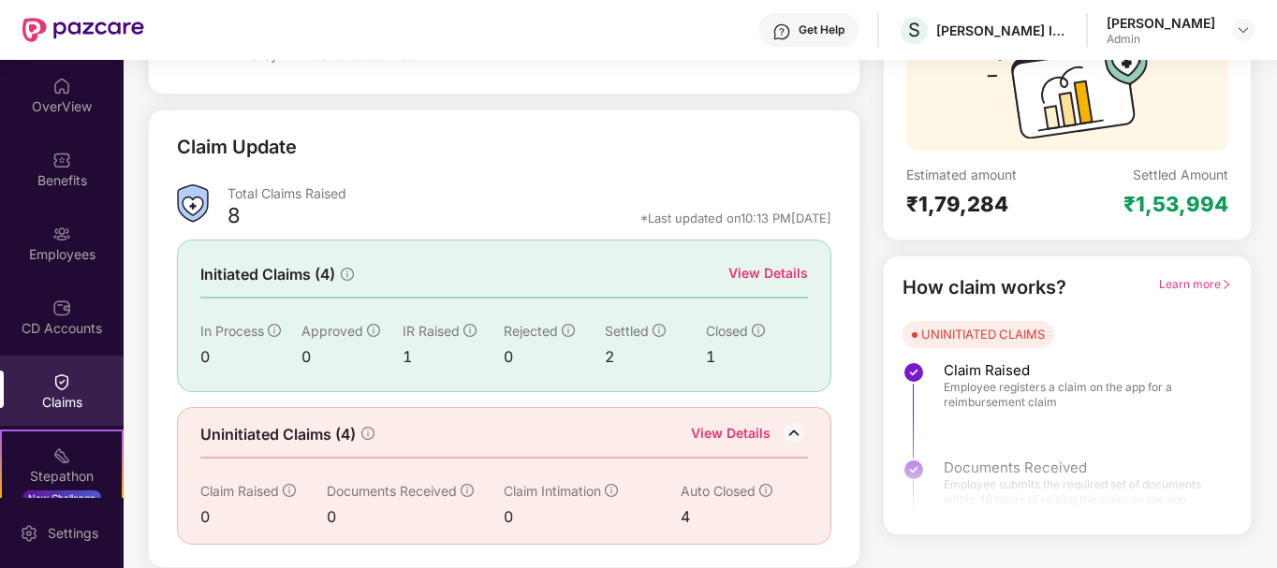
click at [687, 517] on div "4" at bounding box center [730, 516] width 101 height 23
click at [763, 481] on div "Auto Closed" at bounding box center [730, 491] width 101 height 21
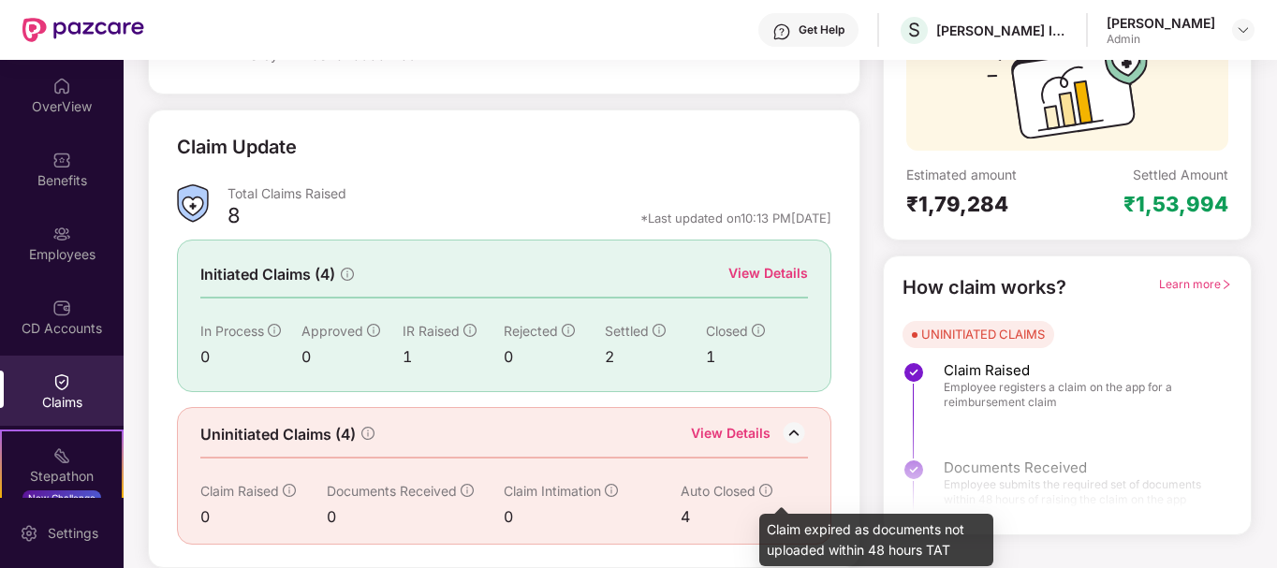
click at [764, 491] on icon "info-circle" at bounding box center [765, 490] width 13 height 13
click at [766, 493] on icon "info-circle" at bounding box center [765, 490] width 13 height 13
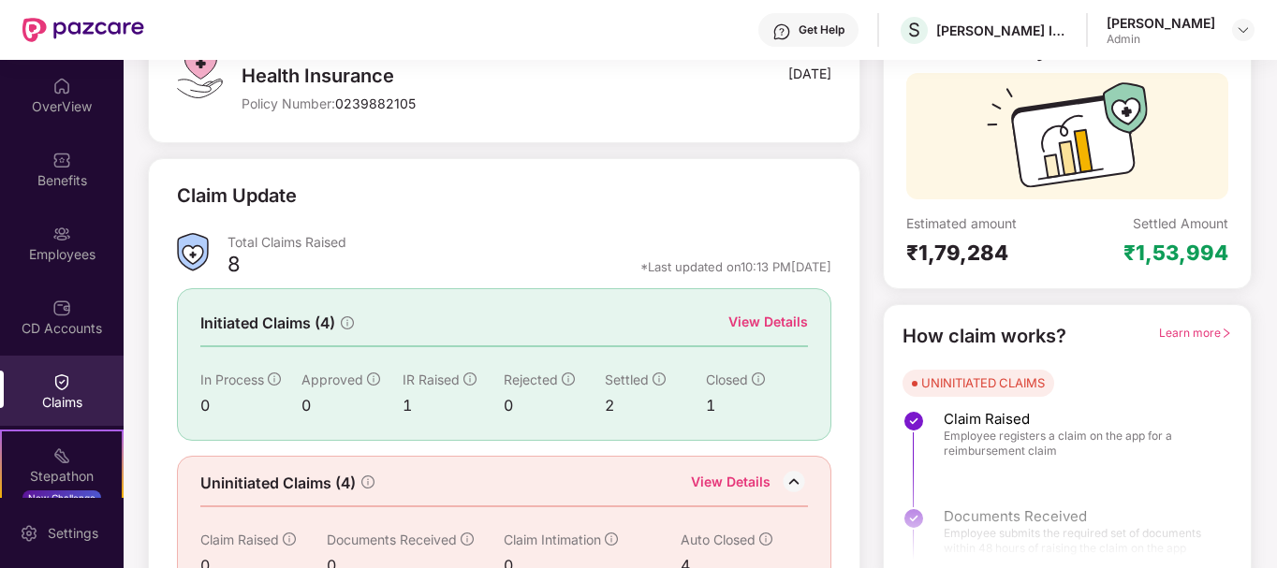
scroll to position [104, 0]
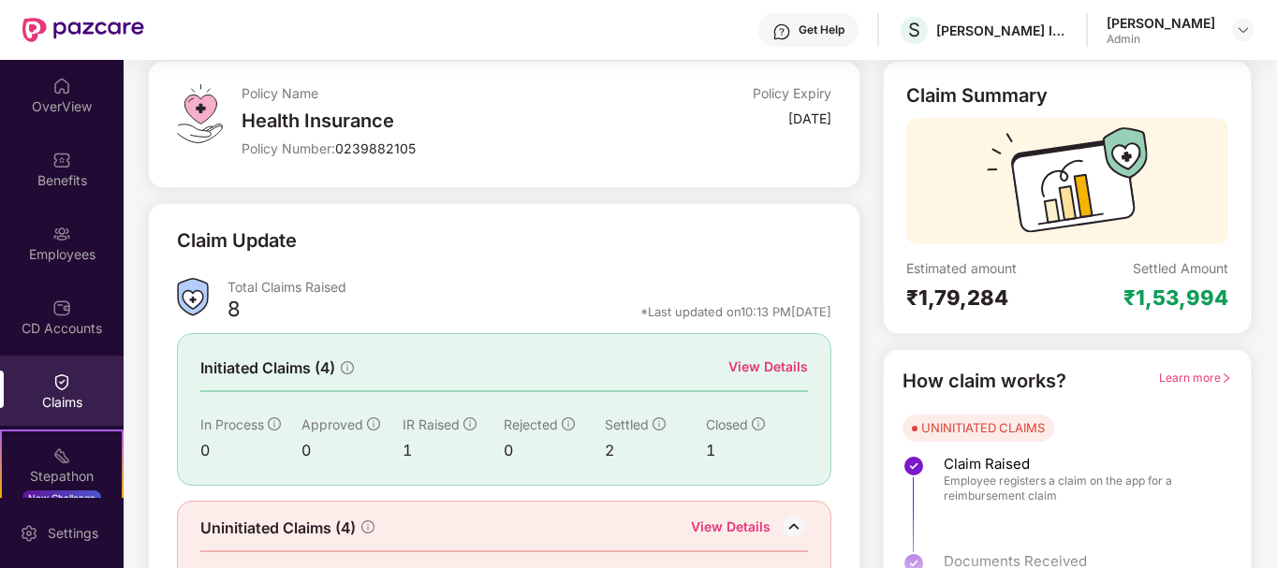
click at [756, 366] on div "View Details" at bounding box center [768, 367] width 80 height 21
